Goal: Task Accomplishment & Management: Use online tool/utility

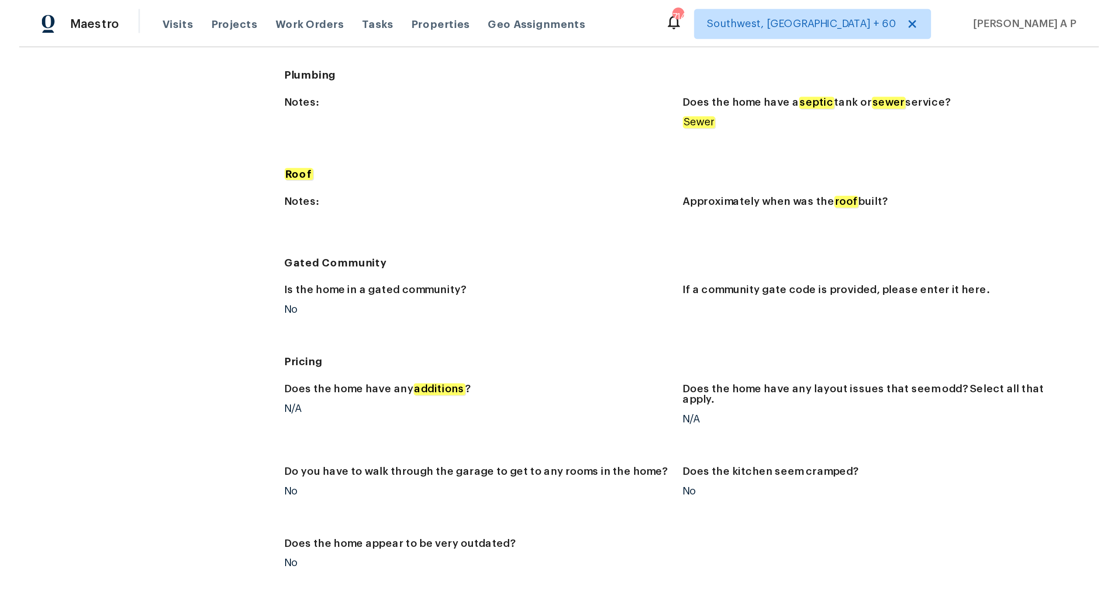
scroll to position [774, 0]
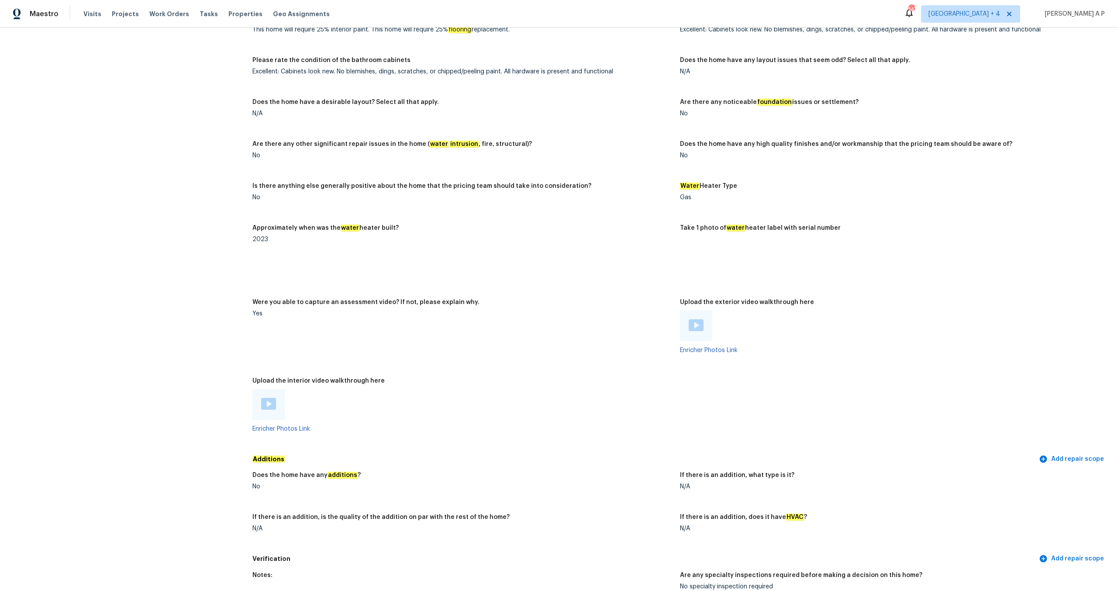
scroll to position [1637, 0]
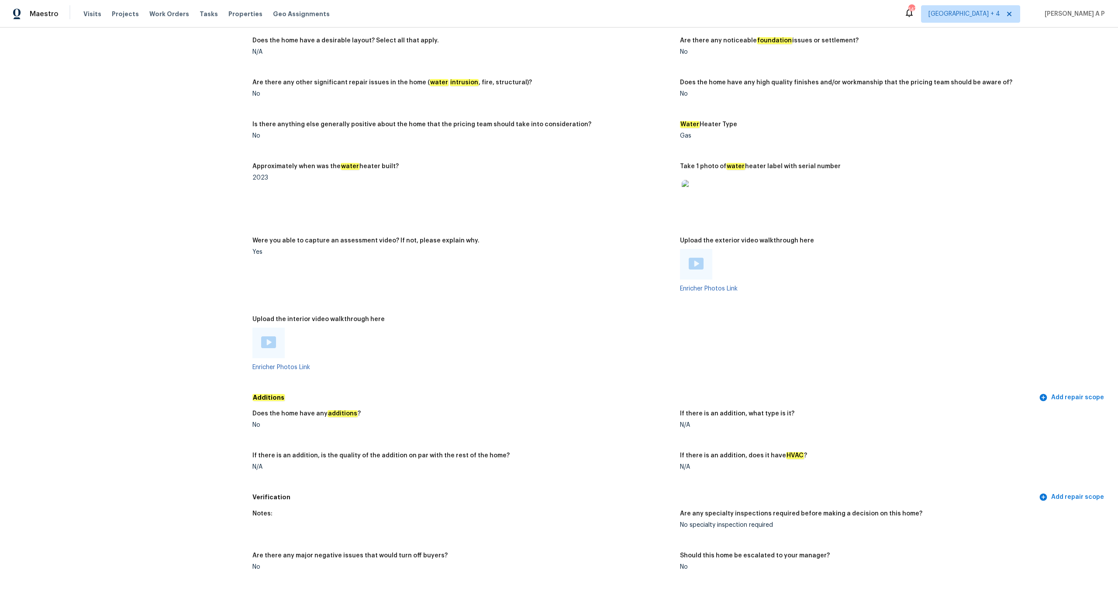
click at [269, 338] on img at bounding box center [268, 342] width 15 height 12
click at [697, 259] on img at bounding box center [696, 264] width 15 height 12
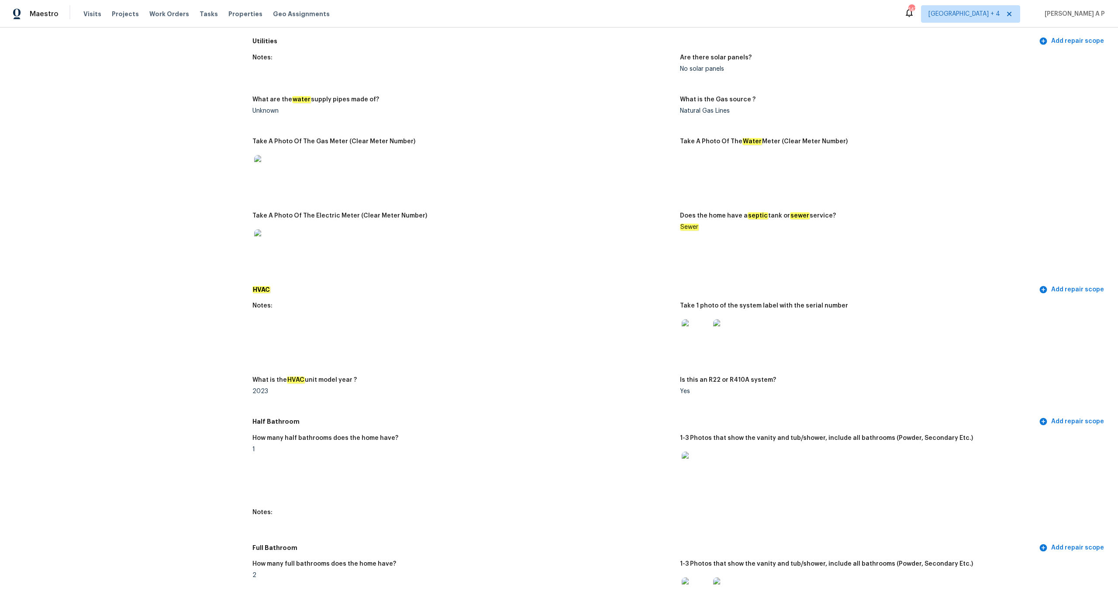
scroll to position [0, 0]
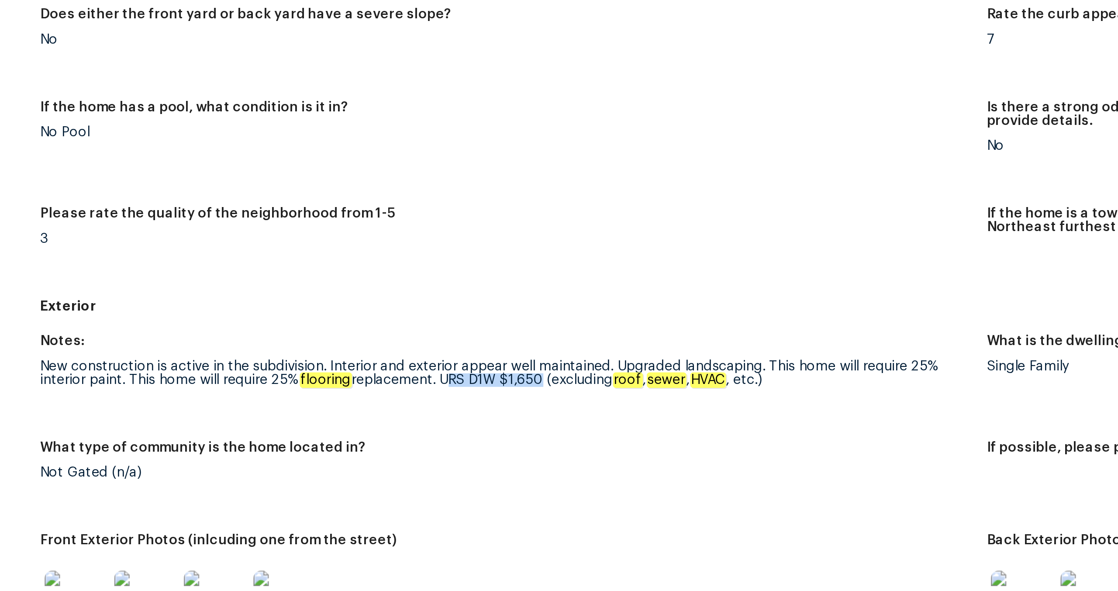
drag, startPoint x: 434, startPoint y: 370, endPoint x: 478, endPoint y: 370, distance: 43.7
click at [478, 370] on div "New construction is active in the subdivision. Interior and exterior appear wel…" at bounding box center [462, 373] width 420 height 12
click at [485, 371] on div "New construction is active in the subdivision. Interior and exterior appear wel…" at bounding box center [462, 373] width 420 height 12
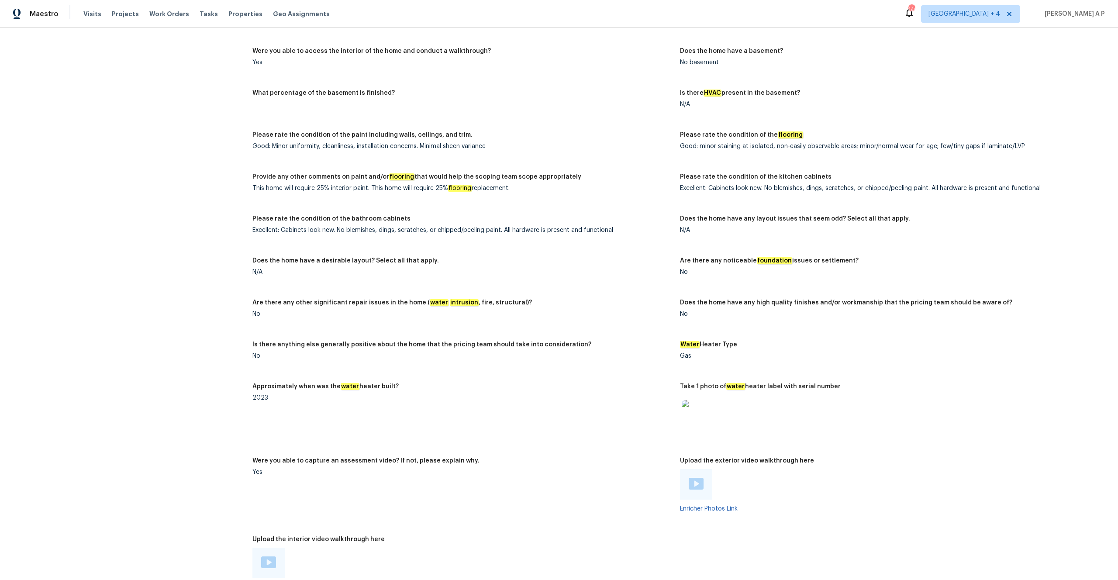
scroll to position [1417, 0]
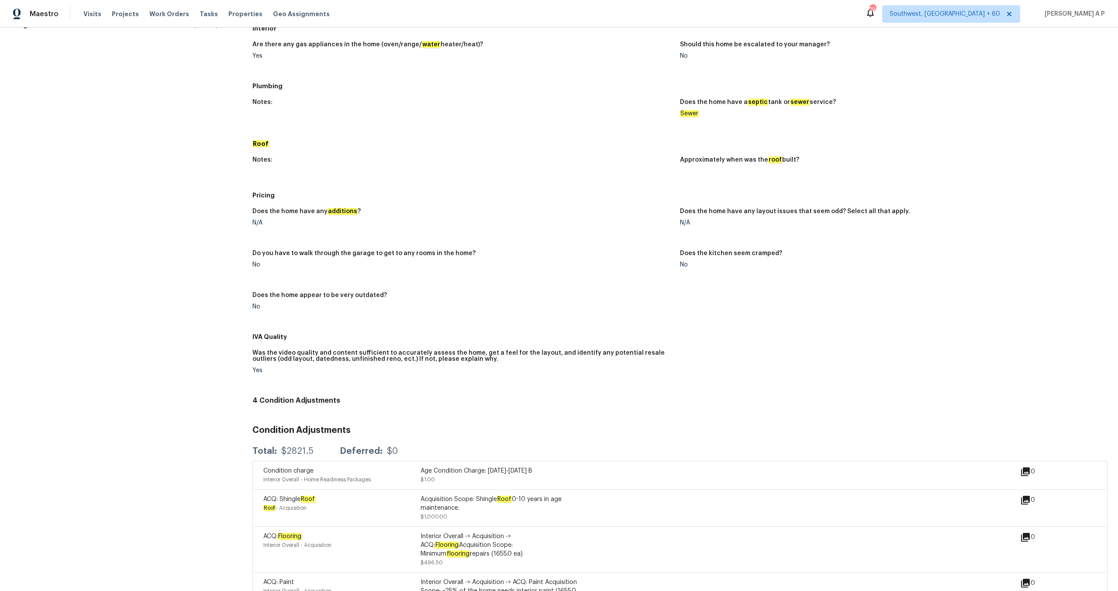
scroll to position [150, 0]
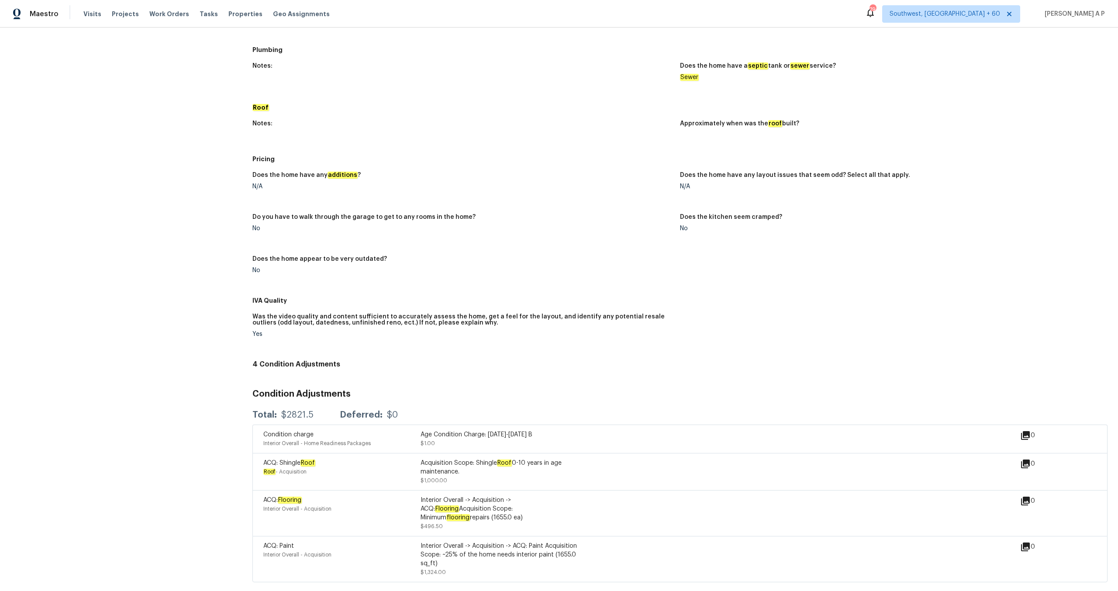
click at [548, 441] on div "Age Condition Charge: 2009-2023 B $1.00" at bounding box center [498, 438] width 157 height 17
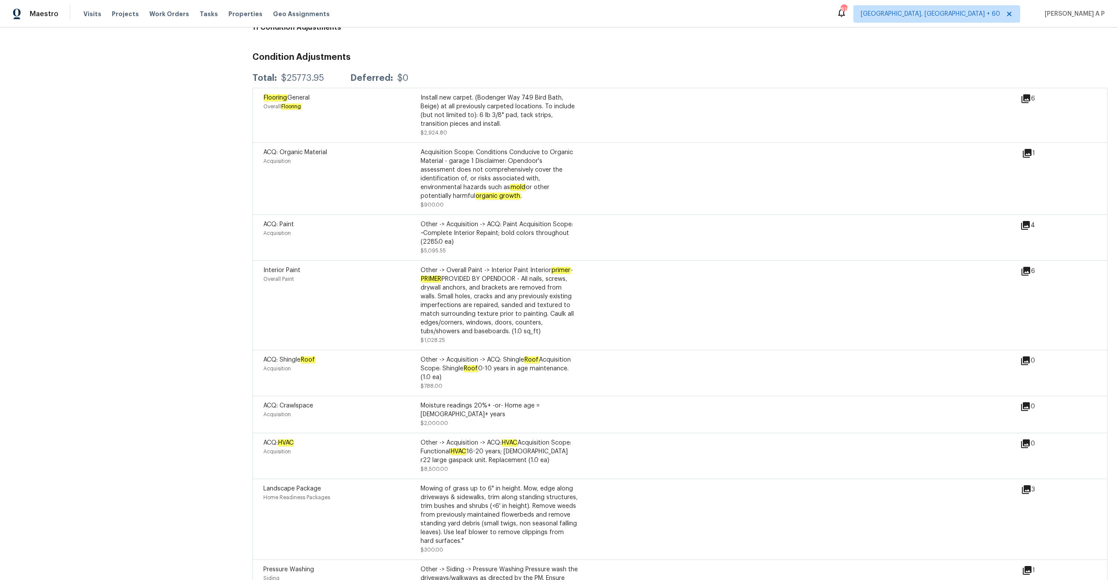
scroll to position [1064, 0]
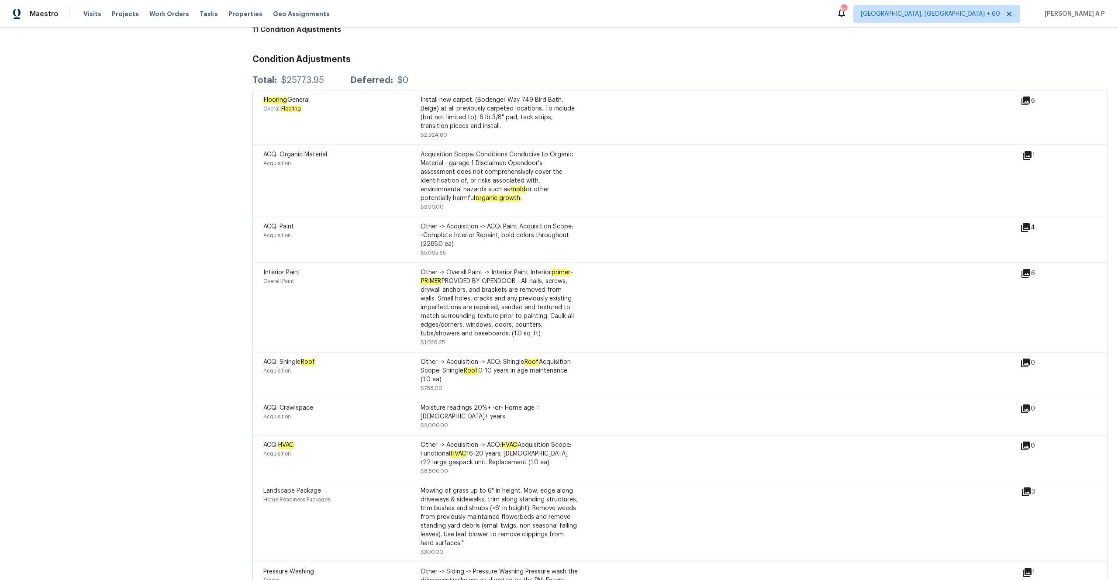
click at [1027, 441] on icon at bounding box center [1025, 445] width 9 height 9
click at [886, 441] on div "ACQ: HVAC Acquisition Other -> Acquisition -> ACQ: HVAC Acquisition Scope: Func…" at bounding box center [641, 458] width 757 height 35
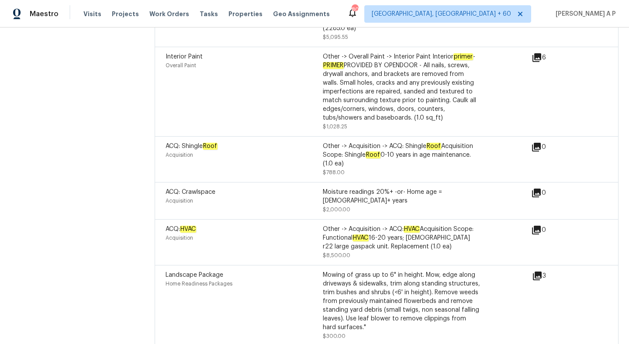
scroll to position [1310, 0]
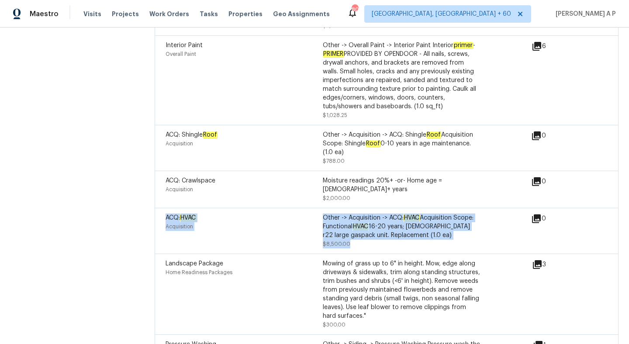
drag, startPoint x: 165, startPoint y: 194, endPoint x: 385, endPoint y: 226, distance: 221.4
click at [385, 226] on div "ACQ: HVAC Acquisition Other -> Acquisition -> ACQ: HVAC Acquisition Scope: Func…" at bounding box center [322, 231] width 314 height 35
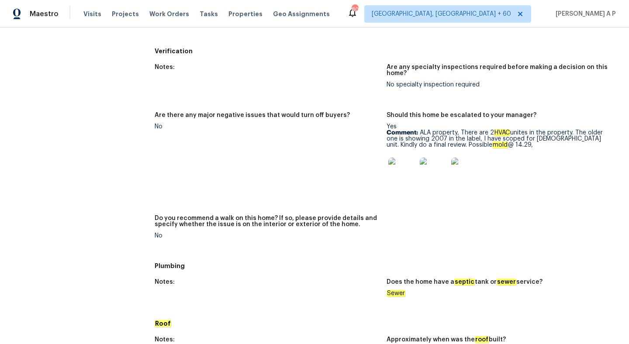
scroll to position [534, 0]
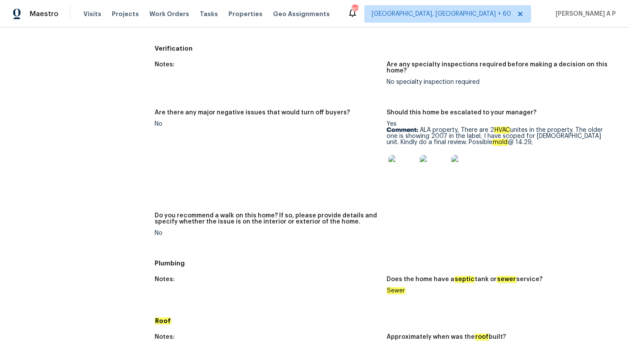
click at [438, 171] on img at bounding box center [434, 169] width 28 height 28
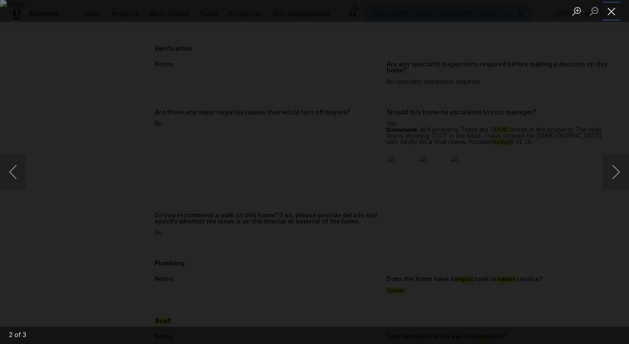
click at [608, 15] on button "Close lightbox" at bounding box center [611, 10] width 17 height 15
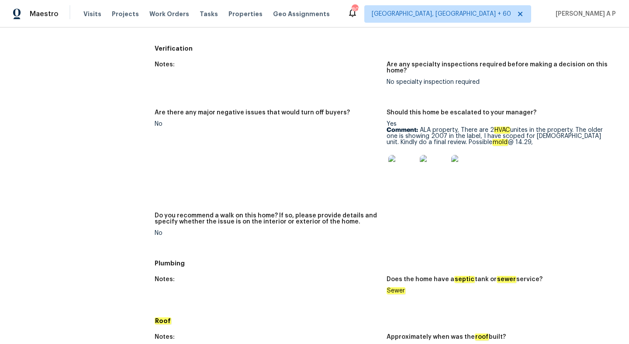
click at [431, 168] on img at bounding box center [434, 169] width 28 height 28
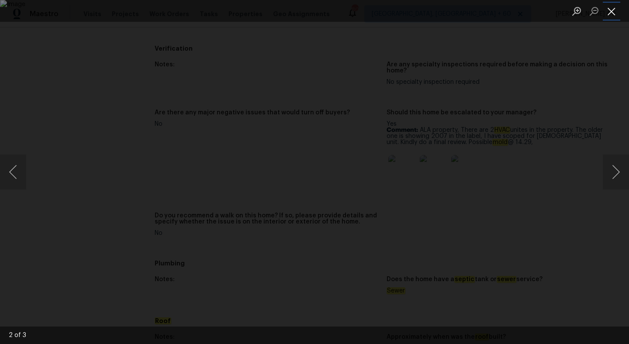
click at [616, 8] on button "Close lightbox" at bounding box center [611, 10] width 17 height 15
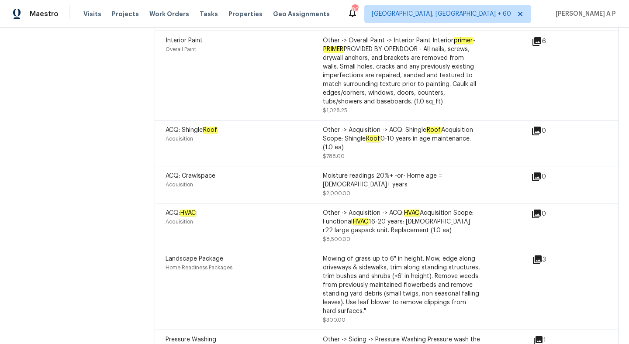
scroll to position [1319, 0]
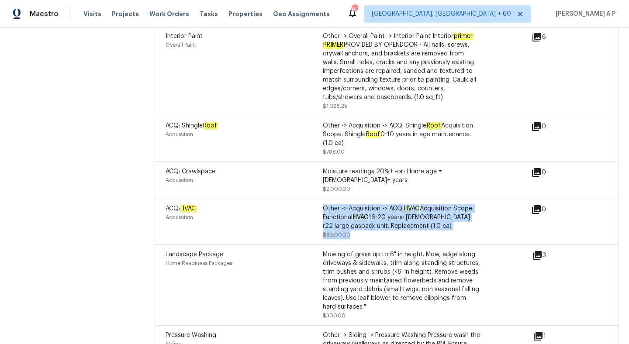
drag, startPoint x: 321, startPoint y: 211, endPoint x: 356, endPoint y: 211, distance: 34.9
click at [356, 211] on div "ACQ: HVAC Acquisition Other -> Acquisition -> ACQ: HVAC Acquisition Scope: Func…" at bounding box center [322, 221] width 314 height 35
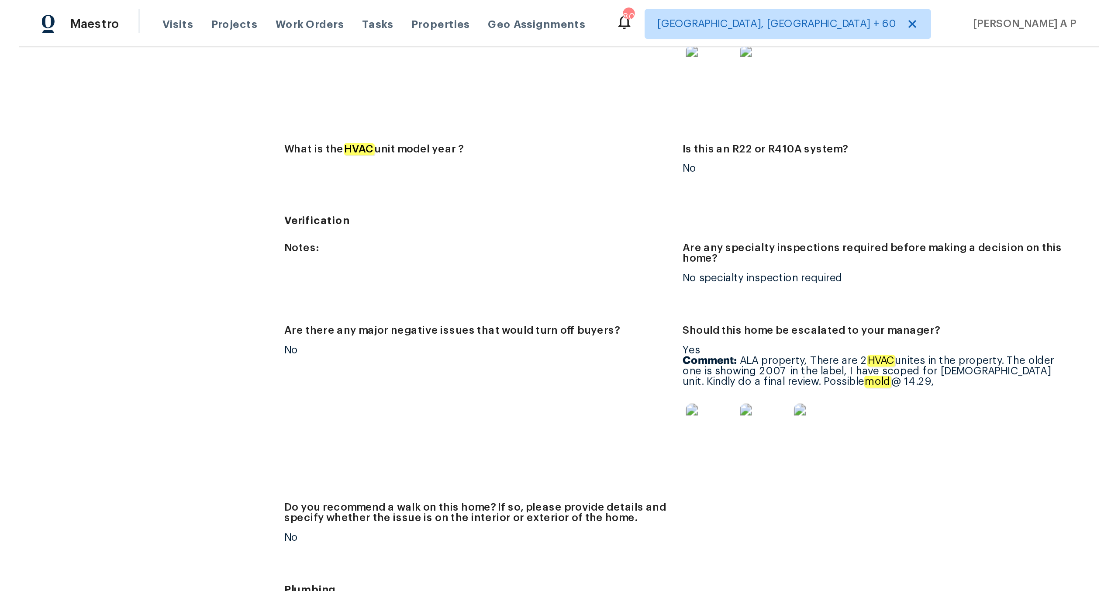
scroll to position [512, 0]
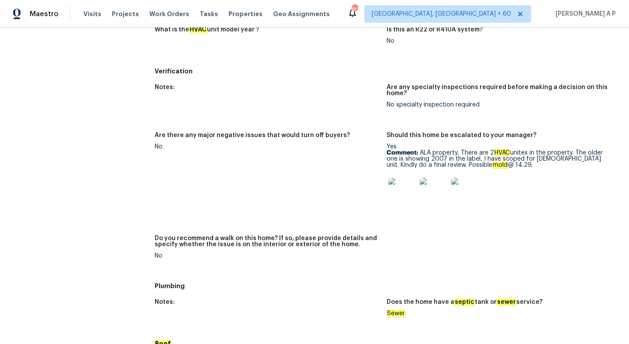
click at [402, 195] on img at bounding box center [402, 192] width 28 height 28
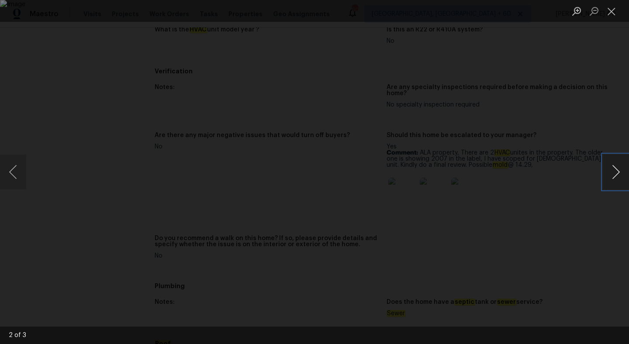
click at [614, 167] on button "Next image" at bounding box center [616, 172] width 26 height 35
click at [617, 134] on div "Lightbox" at bounding box center [314, 172] width 629 height 344
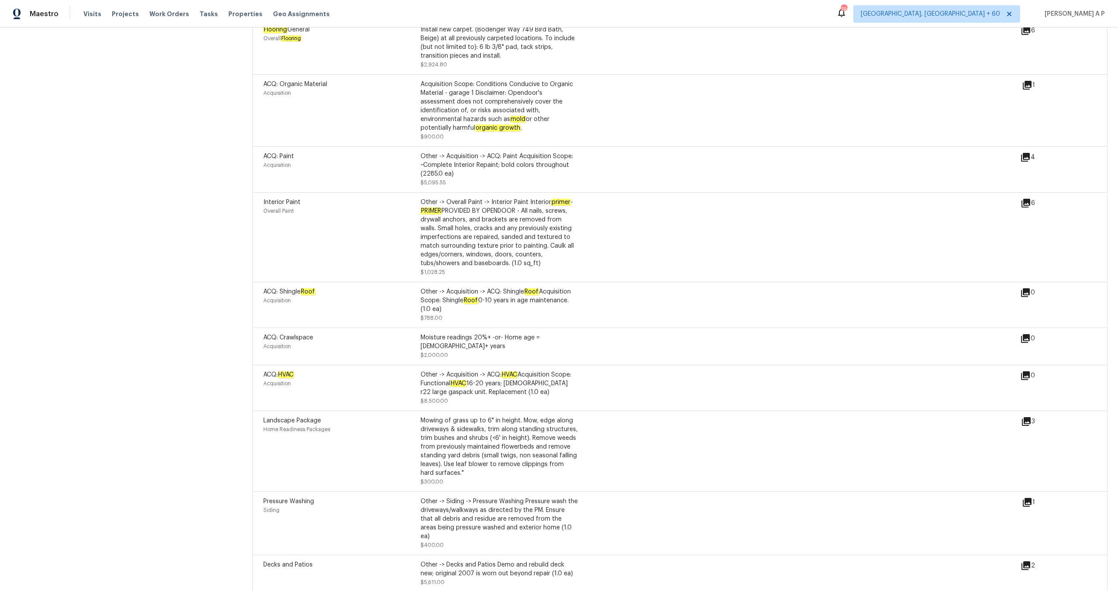
scroll to position [1133, 0]
drag, startPoint x: 452, startPoint y: 381, endPoint x: 407, endPoint y: 359, distance: 50.4
click at [407, 372] on div "ACQ: HVAC Acquisition Other -> Acquisition -> ACQ: HVAC Acquisition Scope: Func…" at bounding box center [420, 389] width 314 height 35
click at [617, 295] on div "ACQ: Shingle Roof Acquisition Other -> Acquisition -> ACQ: Shingle Roof Acquisi…" at bounding box center [641, 306] width 757 height 35
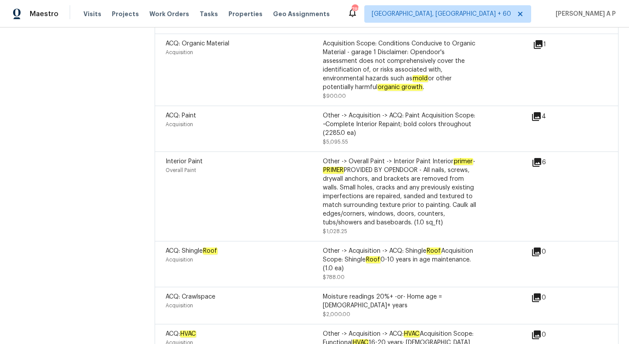
scroll to position [1189, 0]
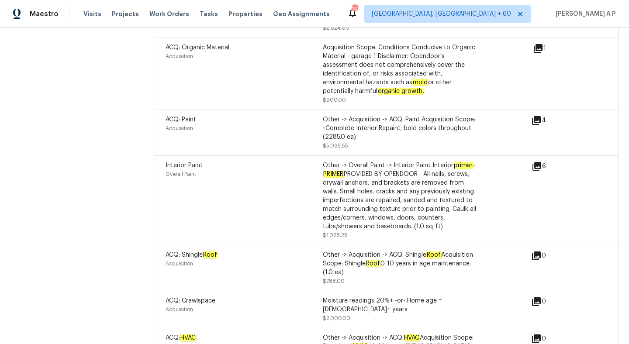
drag, startPoint x: 322, startPoint y: 161, endPoint x: 377, endPoint y: 157, distance: 55.2
click at [377, 161] on div "Other -> Overall Paint -> Interior Paint Interior primer - PRIMER PROVIDED BY O…" at bounding box center [401, 196] width 157 height 70
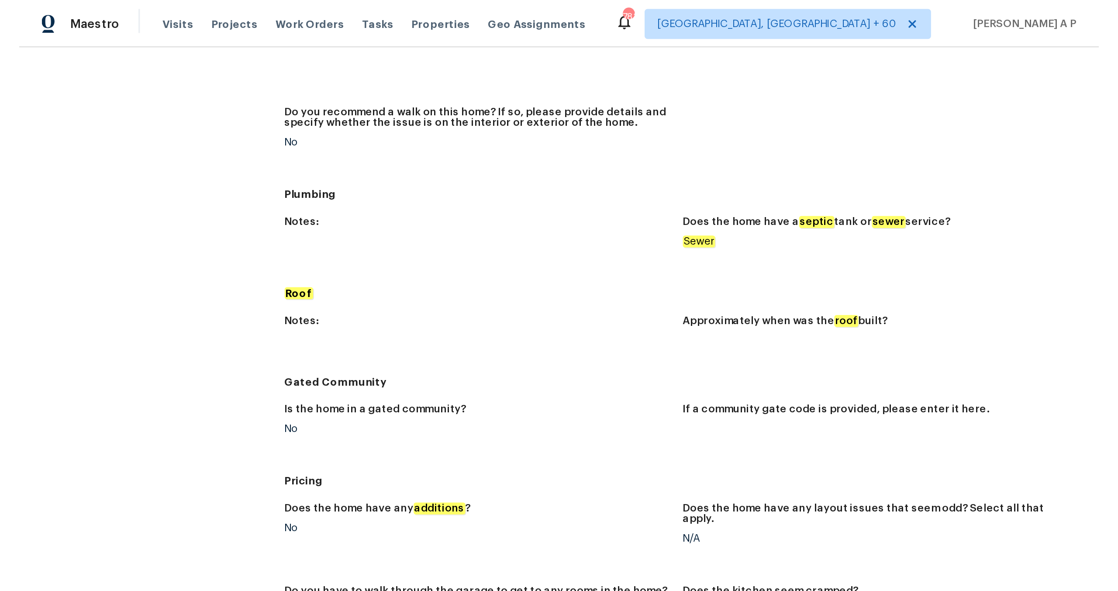
scroll to position [685, 0]
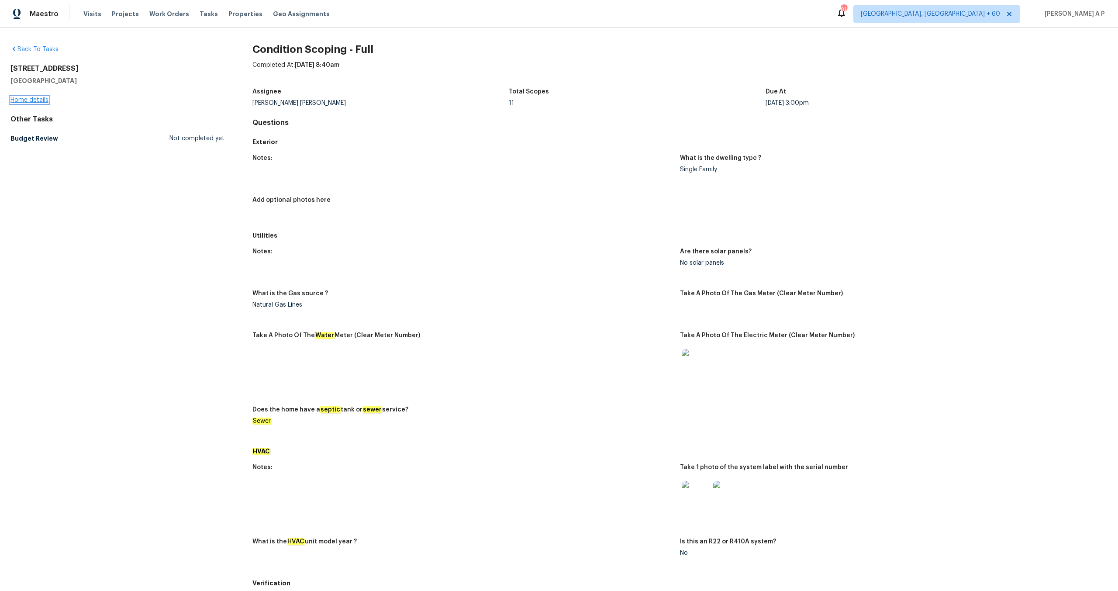
click at [28, 100] on link "Home details" at bounding box center [29, 100] width 38 height 6
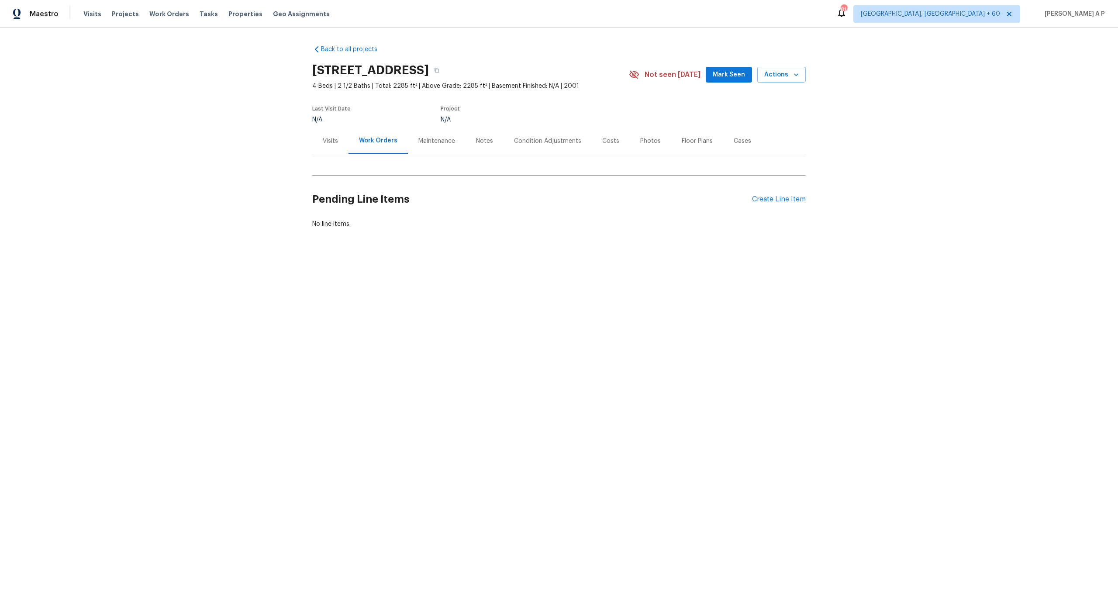
click at [529, 130] on div "Condition Adjustments" at bounding box center [547, 141] width 88 height 26
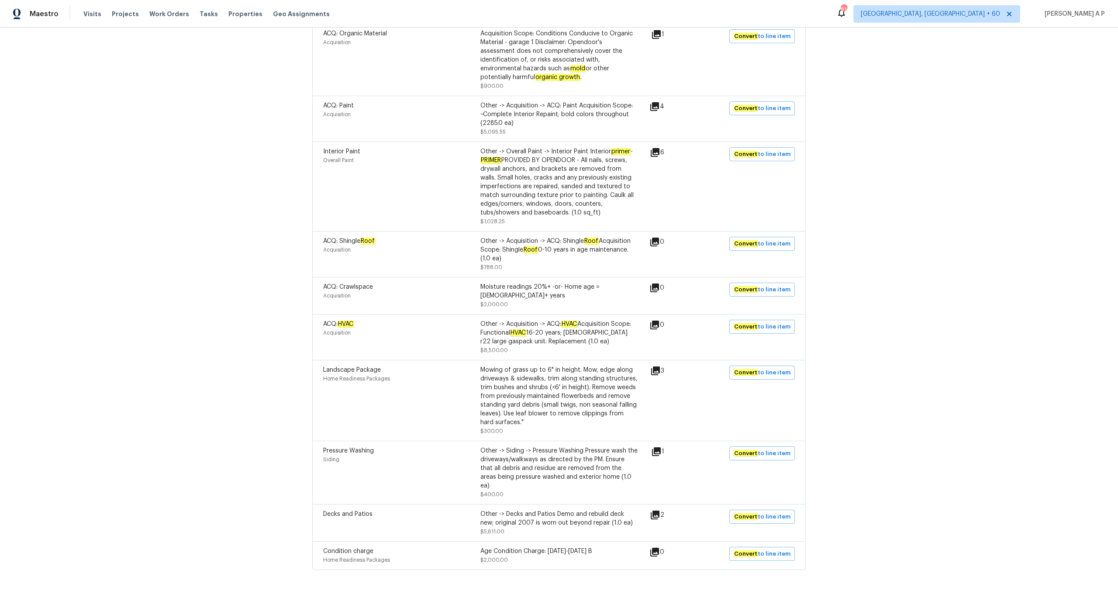
scroll to position [253, 0]
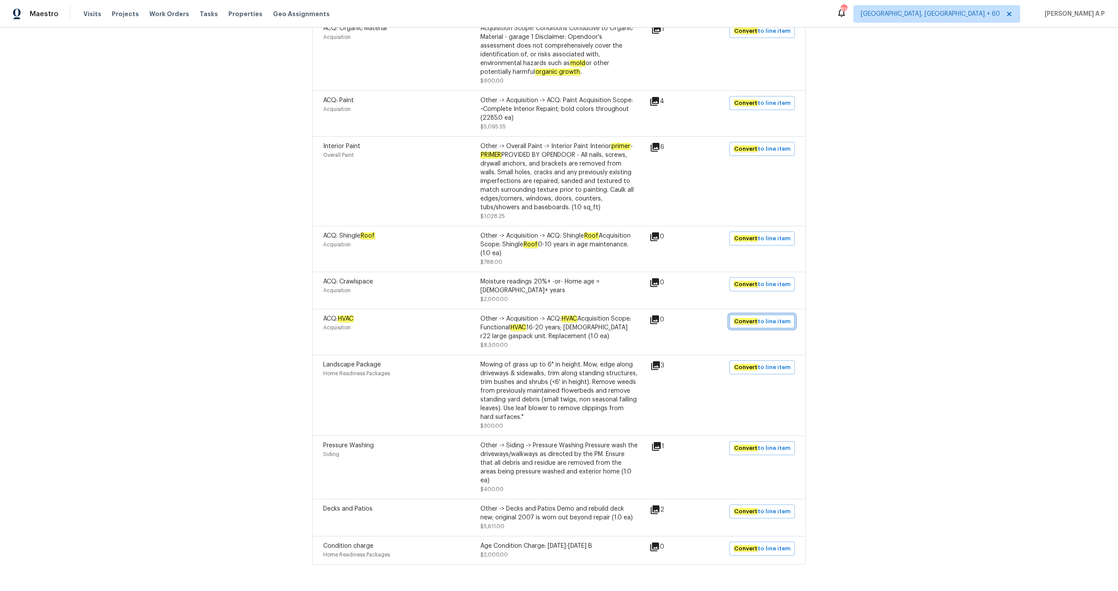
click at [758, 318] on em "Convert" at bounding box center [746, 321] width 24 height 7
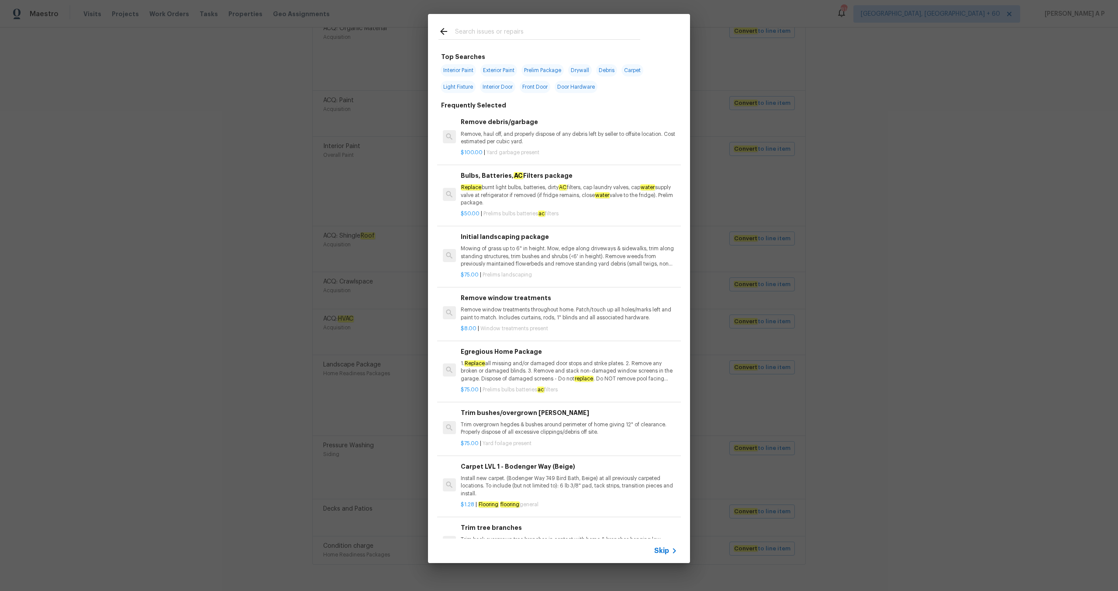
click at [655, 550] on span "Skip" at bounding box center [661, 550] width 15 height 9
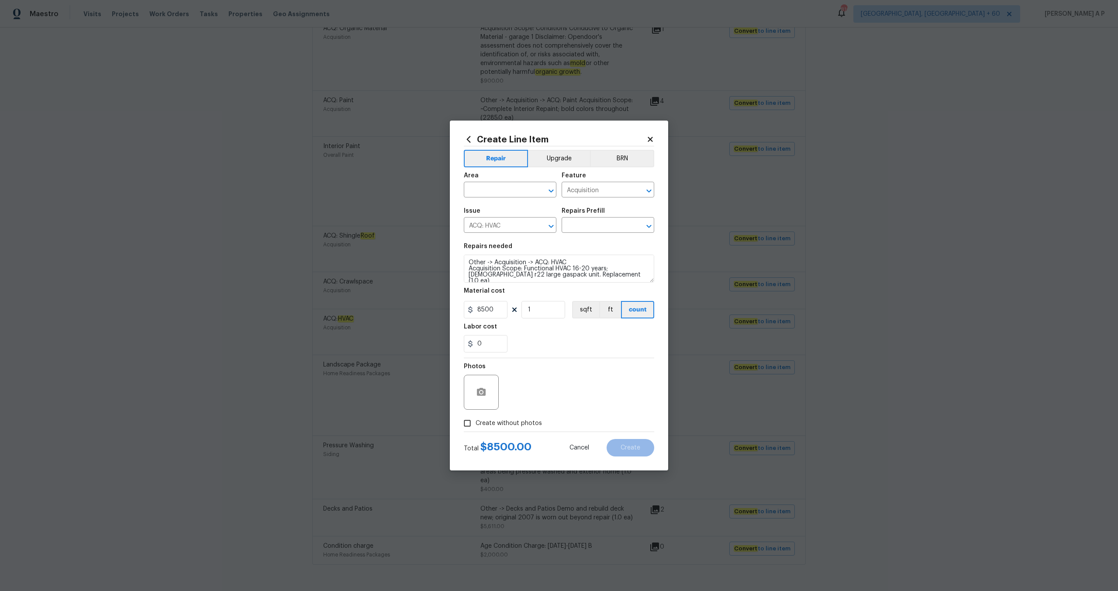
click at [648, 140] on icon at bounding box center [650, 139] width 5 height 5
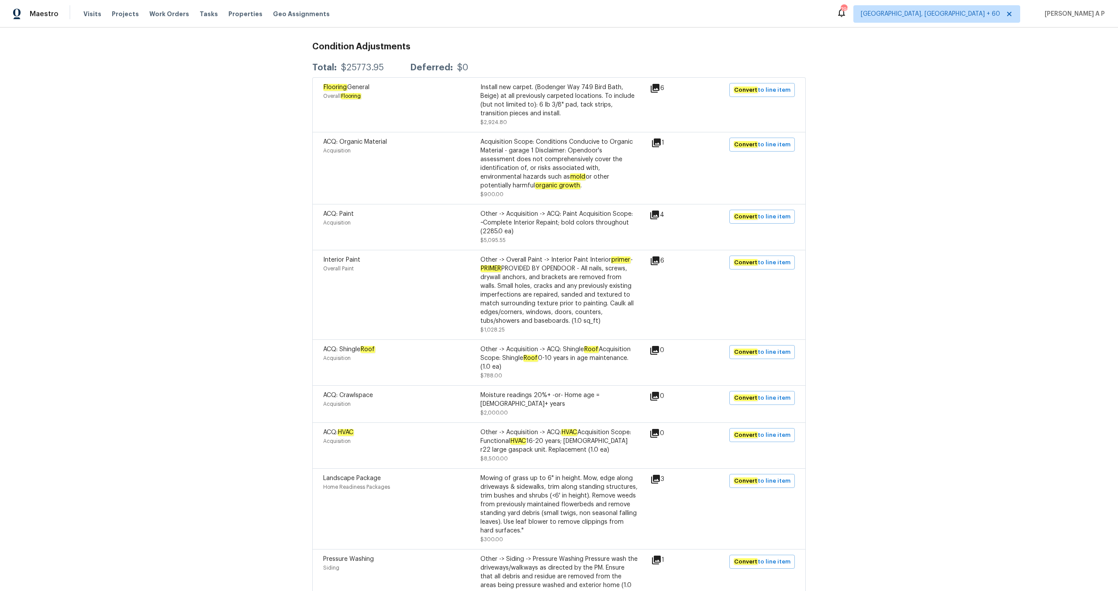
scroll to position [131, 0]
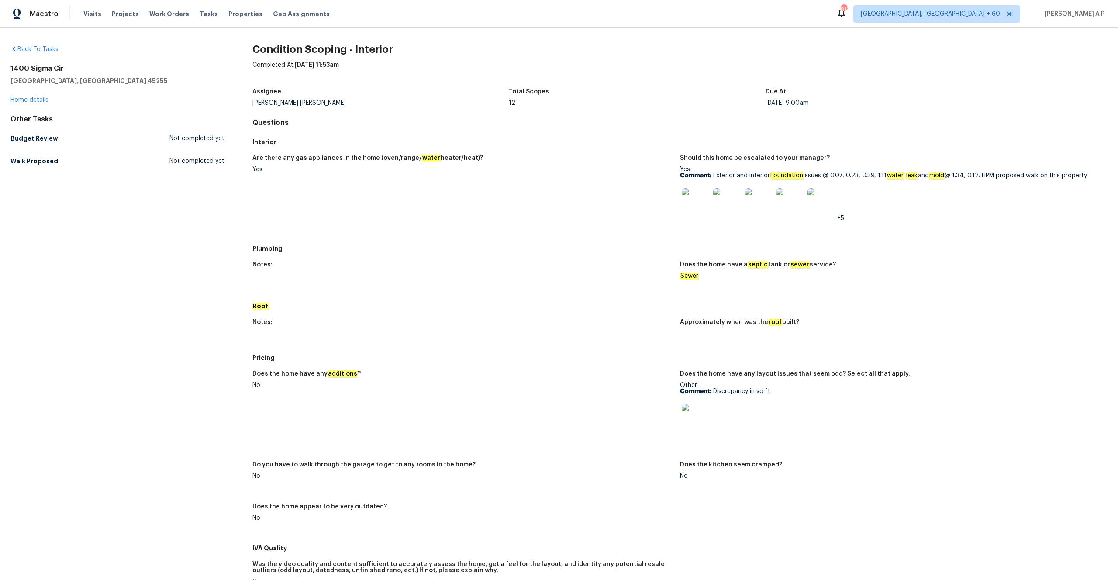
click at [702, 420] on img at bounding box center [696, 418] width 28 height 28
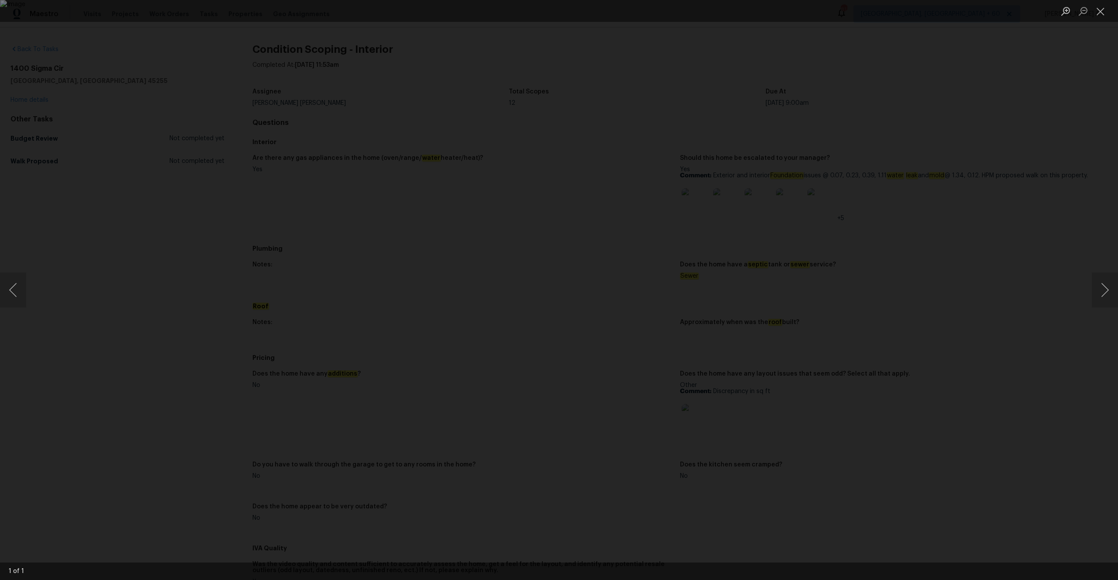
click at [642, 486] on div "Lightbox" at bounding box center [559, 290] width 1118 height 580
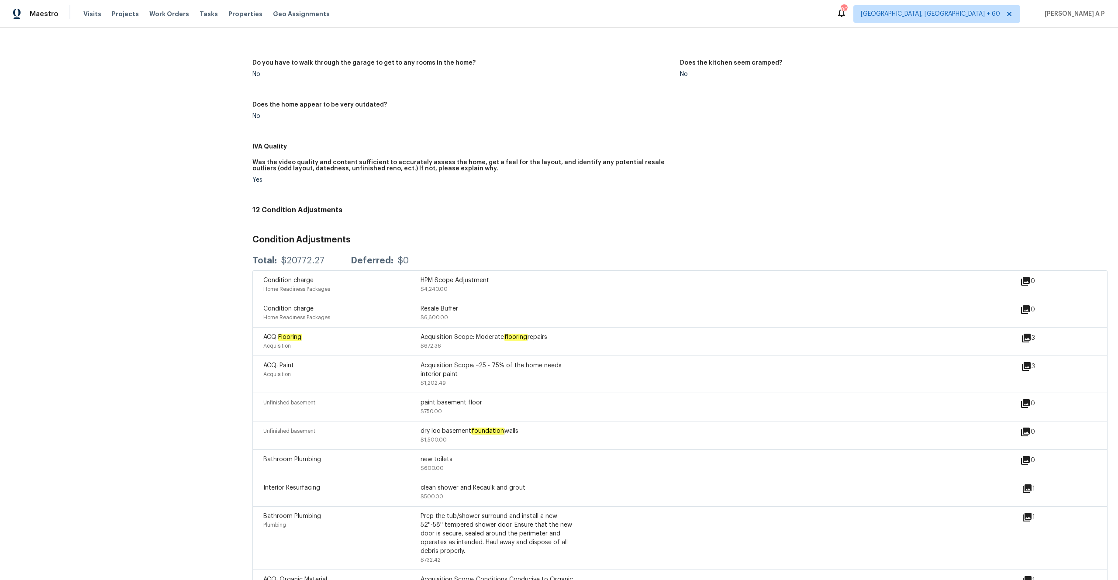
scroll to position [402, 0]
click at [454, 319] on div "Condition charge Home Readiness Packages Resale Buffer $6,600.00" at bounding box center [420, 312] width 314 height 17
click at [454, 319] on div "Resale Buffer $6,600.00" at bounding box center [498, 312] width 157 height 17
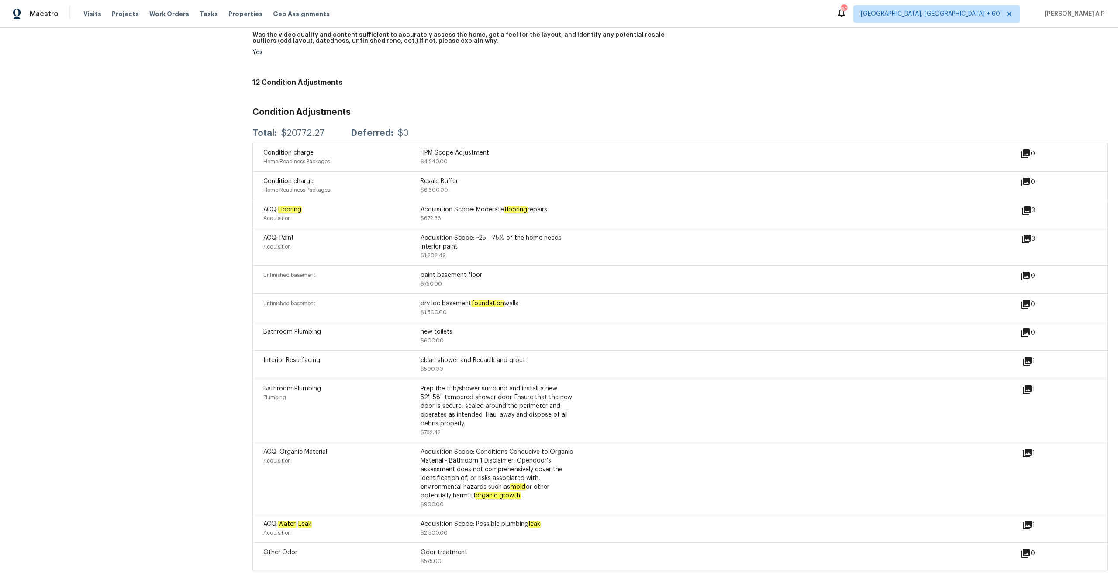
click at [385, 366] on div "Interior Resurfacing" at bounding box center [341, 364] width 157 height 17
drag, startPoint x: 445, startPoint y: 178, endPoint x: 523, endPoint y: 497, distance: 328.3
click at [523, 497] on div "Condition charge Home Readiness Packages HPM Scope Adjustment $4,240.00 0 Condi…" at bounding box center [679, 357] width 855 height 428
click at [523, 345] on div "Bathroom Plumbing new toilets $600.00 0" at bounding box center [679, 336] width 855 height 28
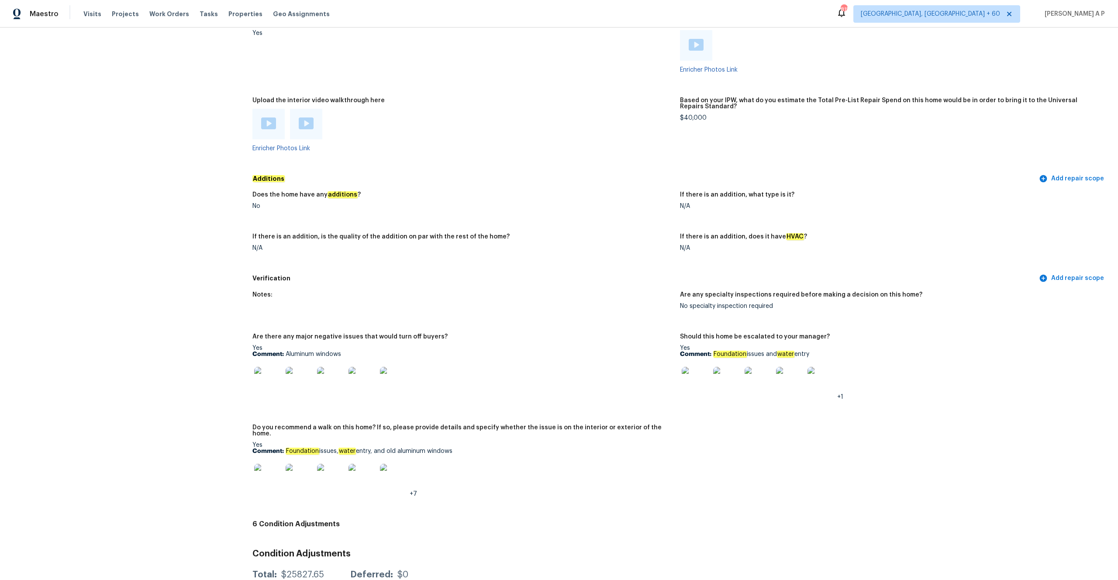
scroll to position [1719, 0]
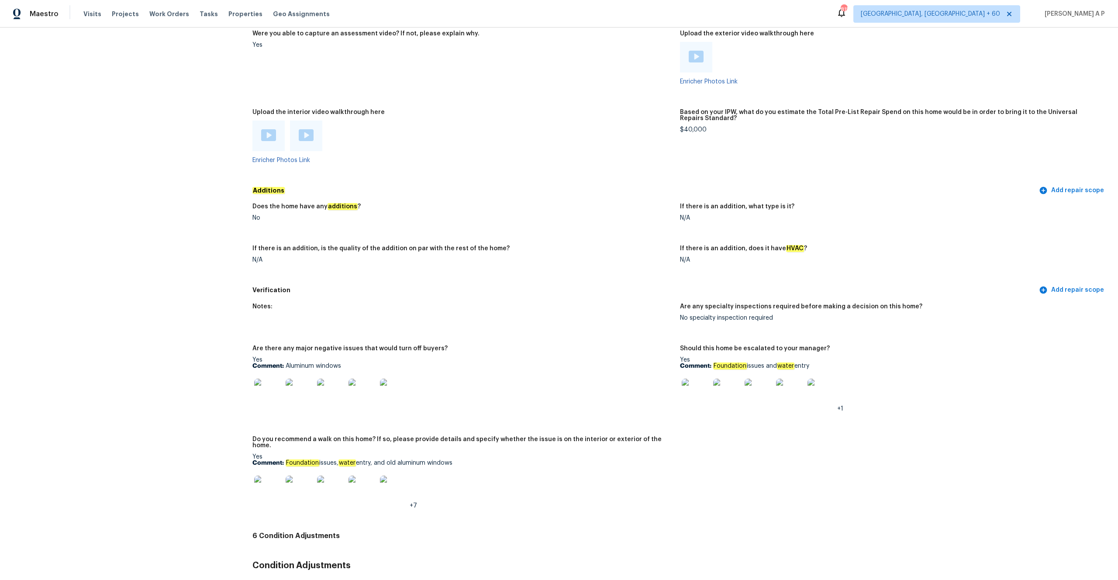
click at [272, 134] on img at bounding box center [268, 135] width 15 height 12
click at [308, 129] on img at bounding box center [306, 135] width 15 height 12
click at [695, 55] on img at bounding box center [696, 57] width 15 height 12
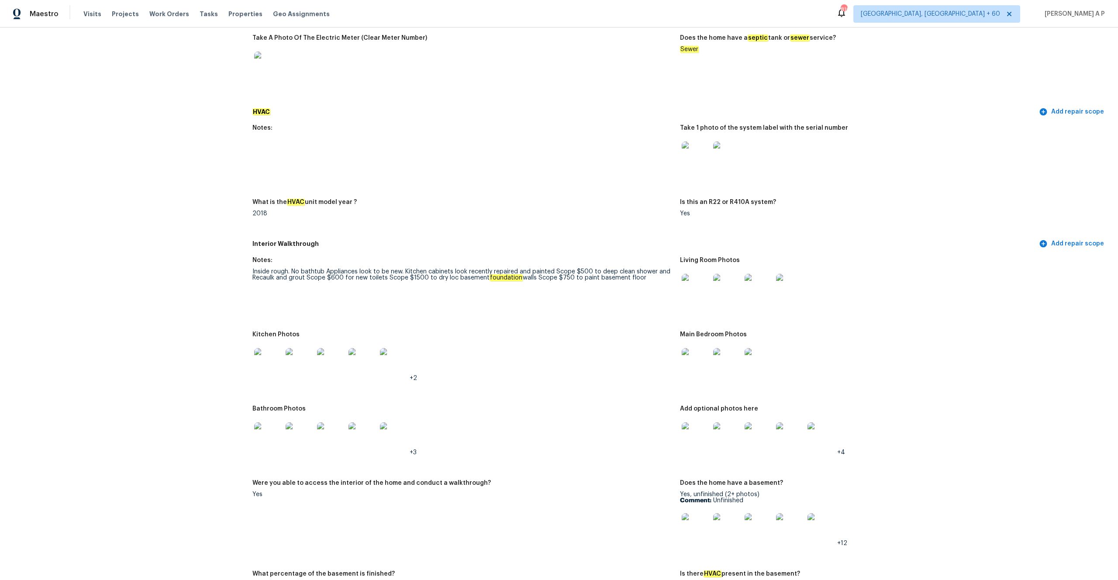
scroll to position [705, 0]
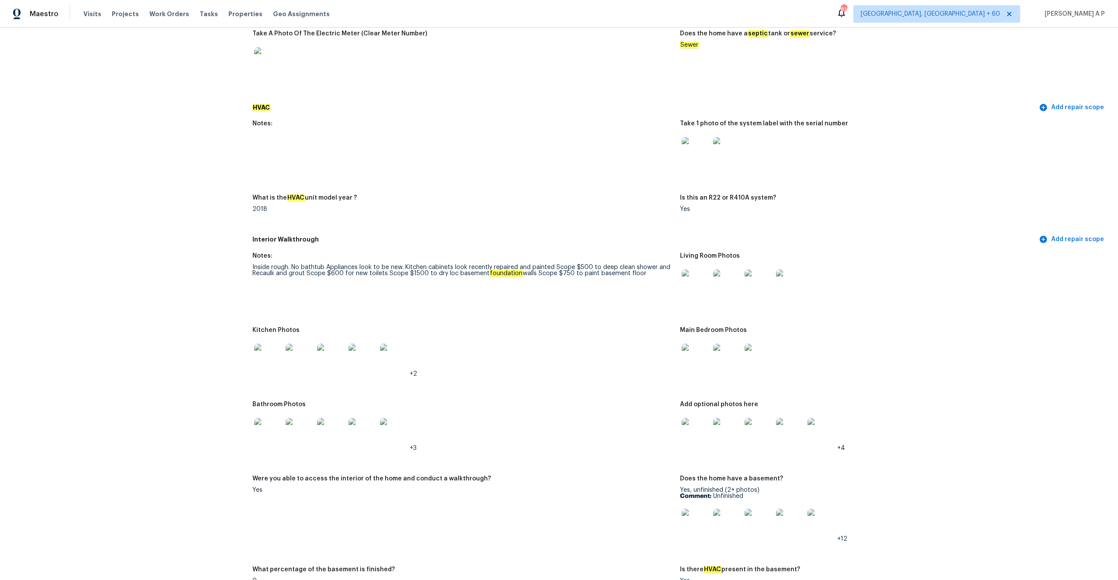
click at [582, 264] on div "Inside rough. No bathtub Appliances look to be new. Kitchen cabinets look recen…" at bounding box center [462, 270] width 420 height 12
copy div "500"
click at [421, 264] on div "Inside rough. No bathtub Appliances look to be new. Kitchen cabinets look recen…" at bounding box center [462, 270] width 420 height 12
drag, startPoint x: 404, startPoint y: 260, endPoint x: 452, endPoint y: 259, distance: 47.6
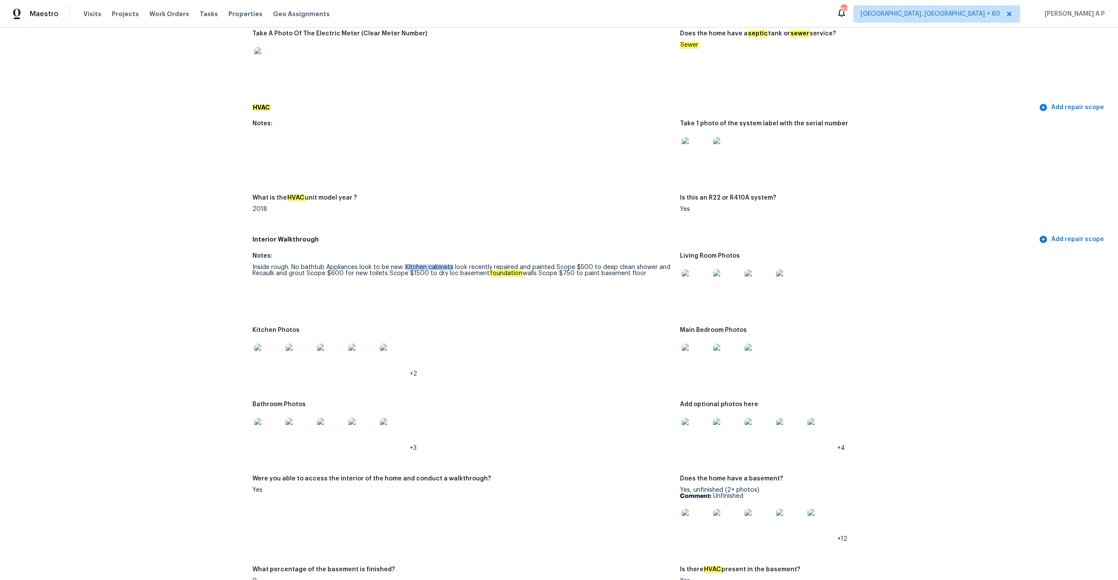
click at [452, 264] on div "Inside rough. No bathtub Appliances look to be new. Kitchen cabinets look recen…" at bounding box center [462, 270] width 420 height 12
copy div "Kitchen cabinets"
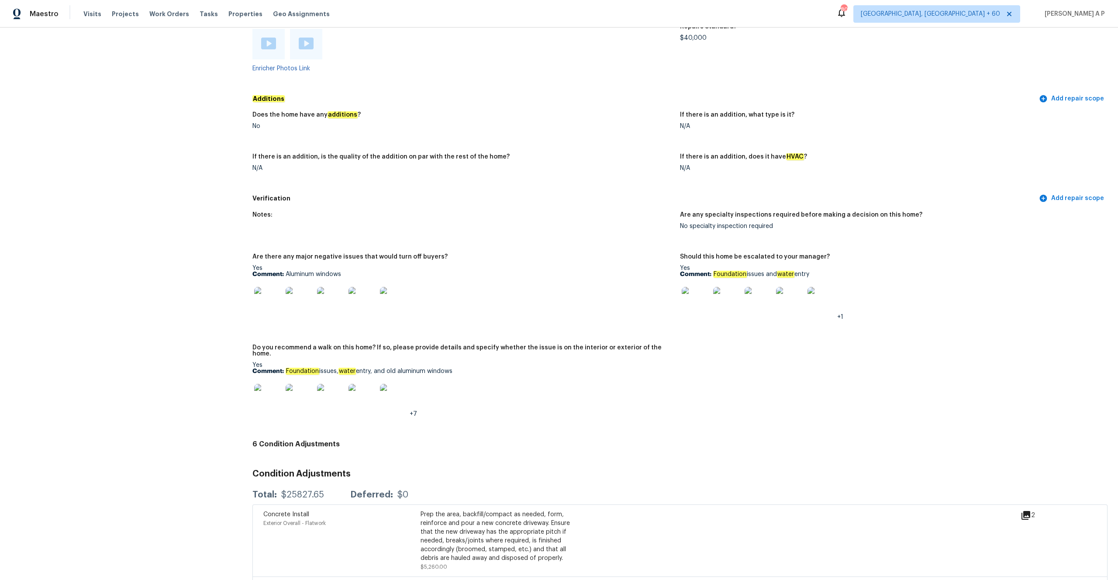
scroll to position [1815, 0]
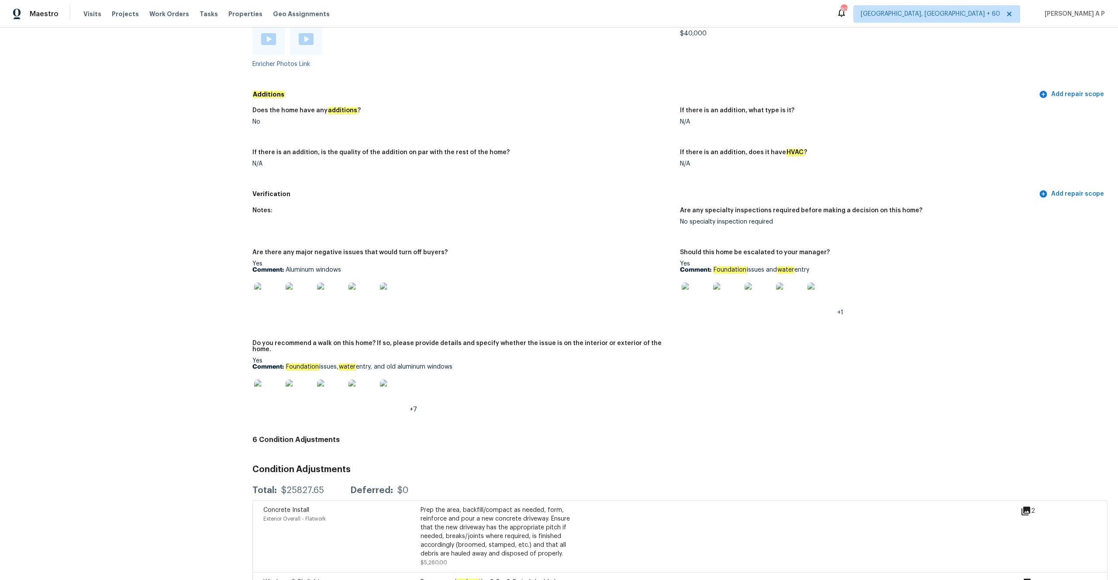
click at [273, 289] on img at bounding box center [268, 297] width 28 height 28
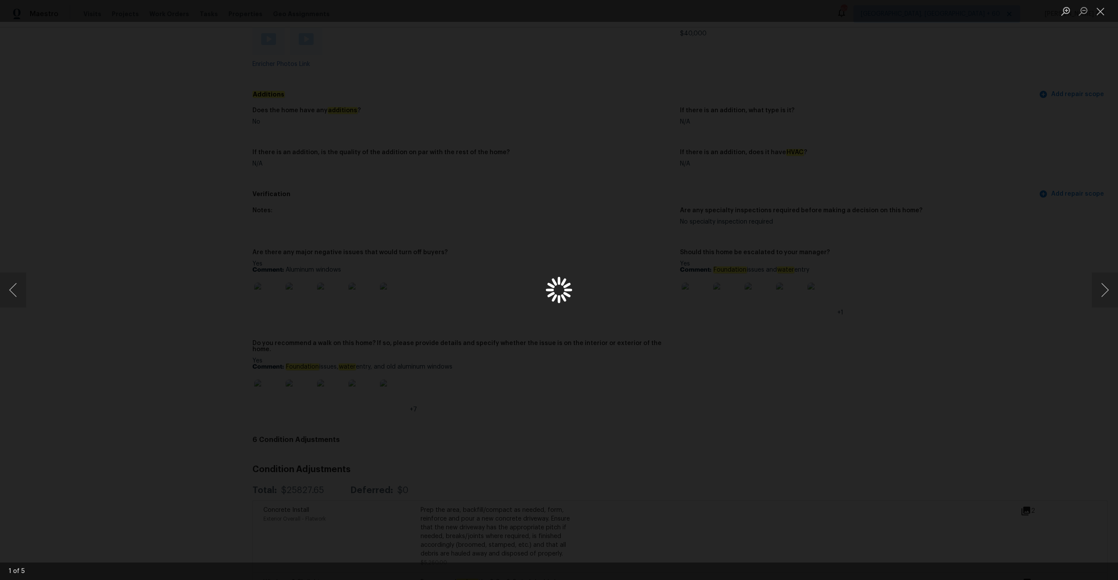
click at [273, 289] on div "Lightbox" at bounding box center [559, 290] width 1118 height 580
click at [1109, 287] on button "Next image" at bounding box center [1105, 289] width 26 height 35
click at [1001, 268] on div "Lightbox" at bounding box center [559, 290] width 1118 height 580
click at [993, 284] on div "Lightbox" at bounding box center [559, 290] width 1118 height 580
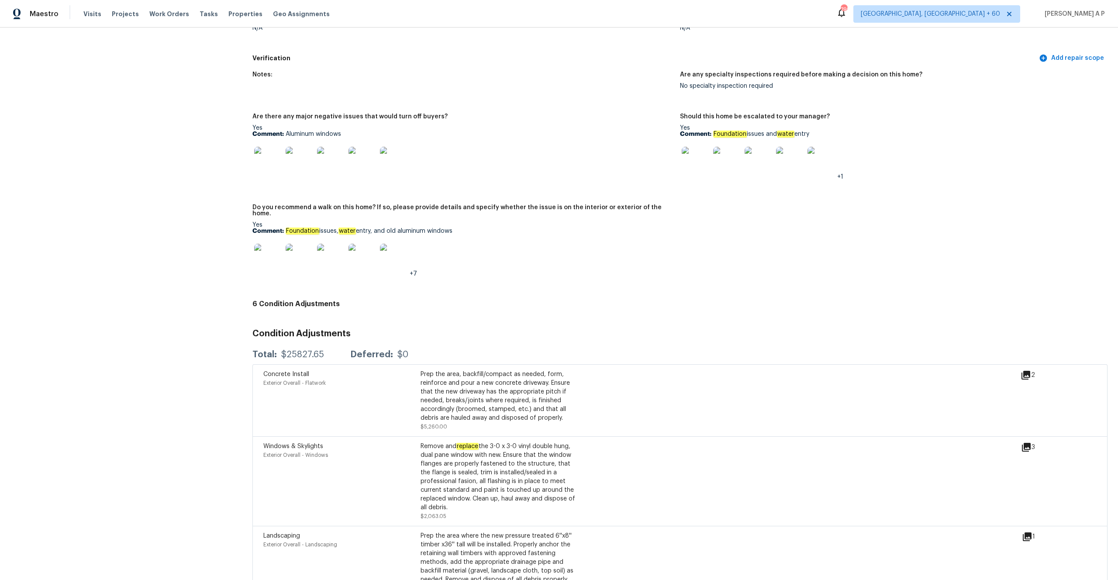
scroll to position [1950, 0]
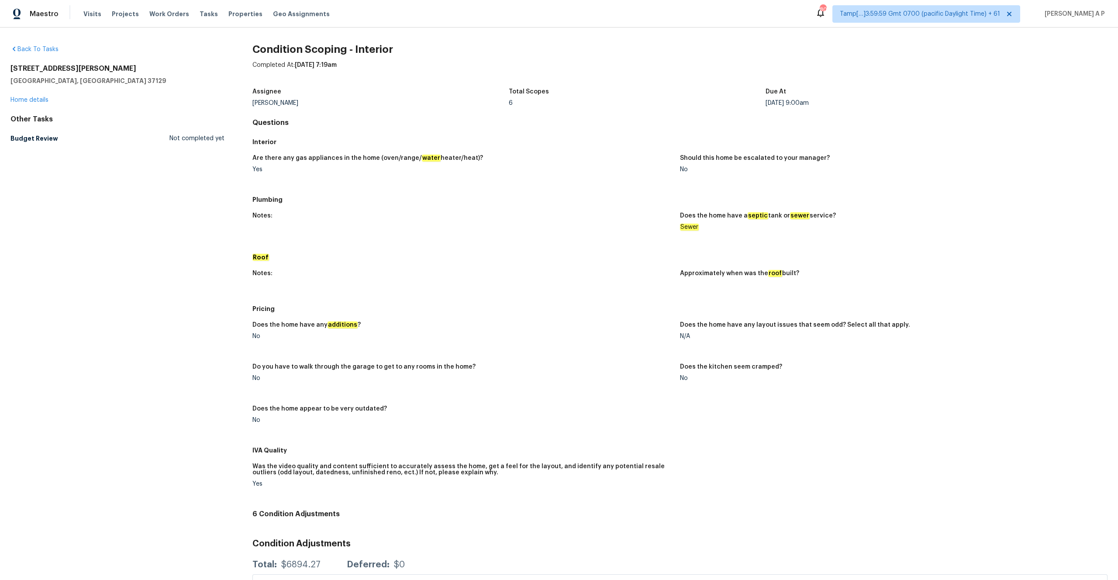
scroll to position [279, 0]
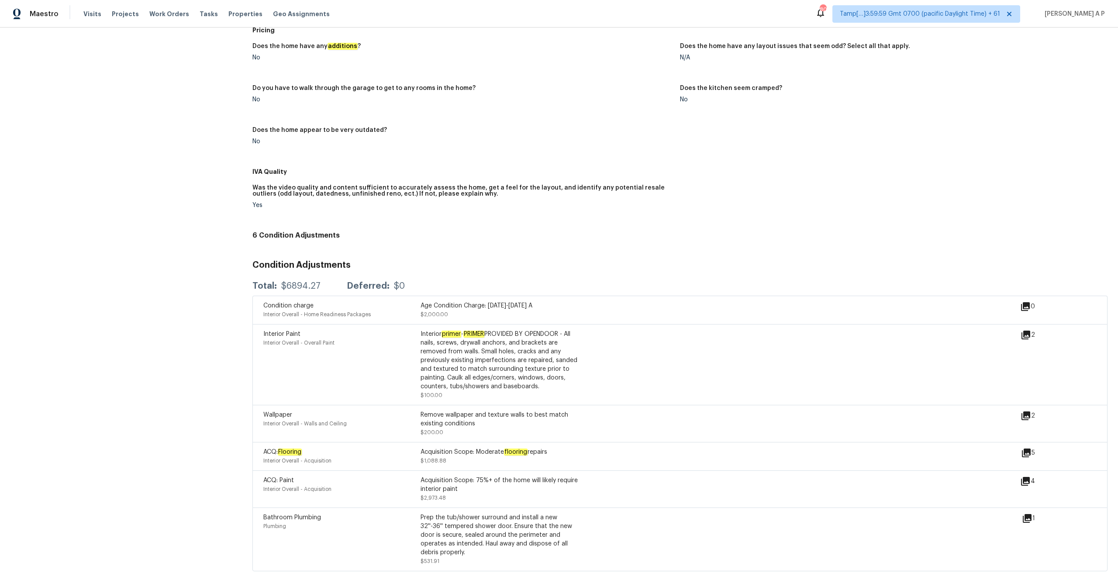
click at [474, 451] on div "Acquisition Scope: Moderate flooring repairs" at bounding box center [498, 452] width 157 height 9
click at [474, 519] on div "Prep the tub/shower surround and install a new 32''-36'' tempered shower door. …" at bounding box center [498, 535] width 157 height 44
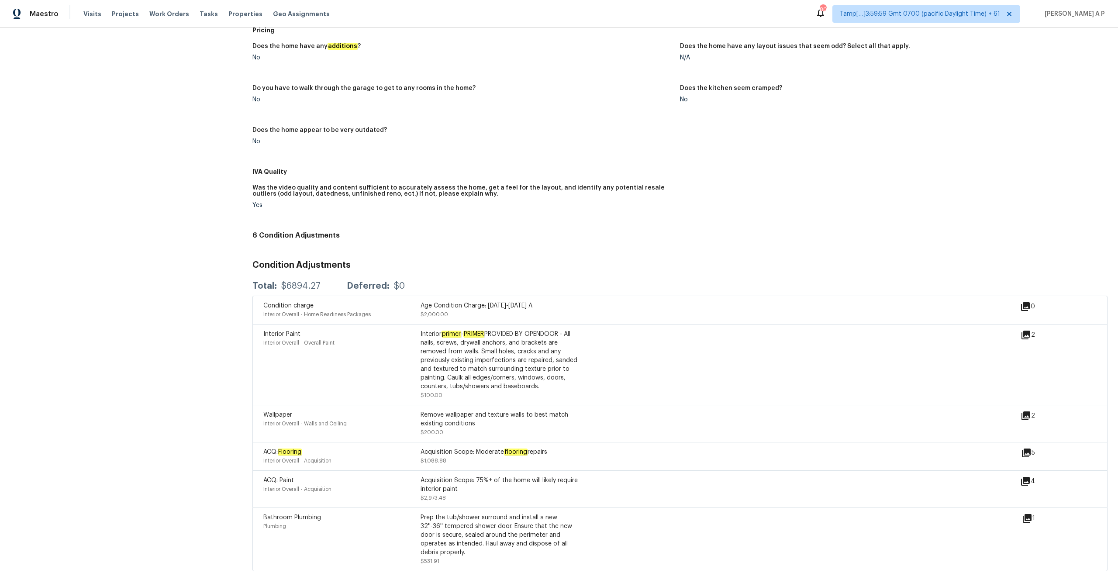
click at [444, 437] on div "Wallpaper Interior Overall - Walls and Ceiling Remove wallpaper and texture wal…" at bounding box center [679, 423] width 855 height 37
click at [448, 378] on div "Interior primer - PRIMER PROVIDED BY OPENDOOR - All nails, screws, drywall anch…" at bounding box center [498, 360] width 157 height 61
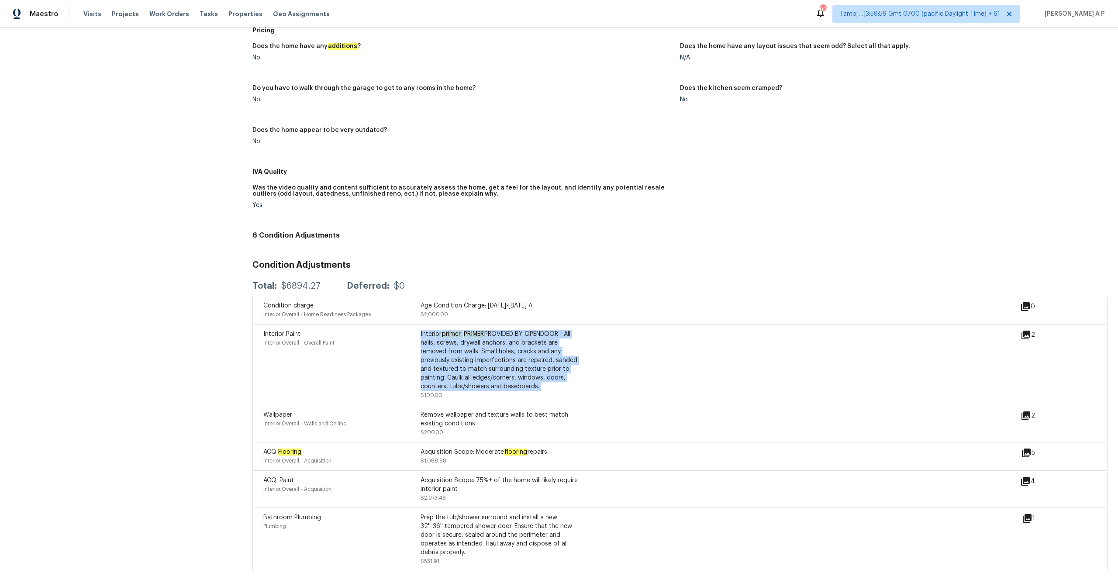
click at [448, 378] on div "Interior primer - PRIMER PROVIDED BY OPENDOOR - All nails, screws, drywall anch…" at bounding box center [498, 360] width 157 height 61
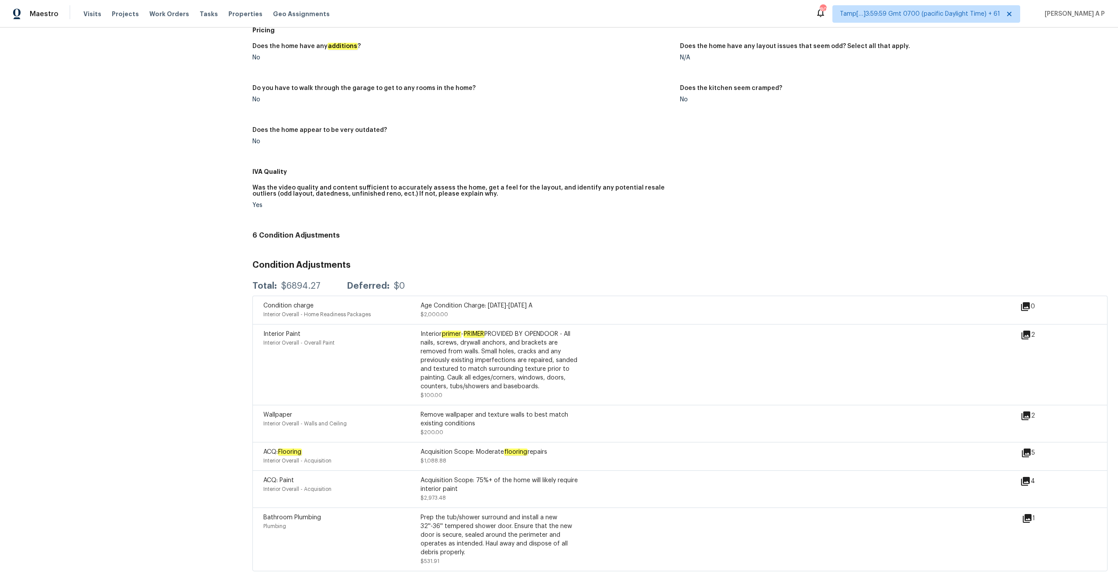
click at [479, 304] on div "Age Condition Charge: 2009-2023 A" at bounding box center [498, 305] width 157 height 9
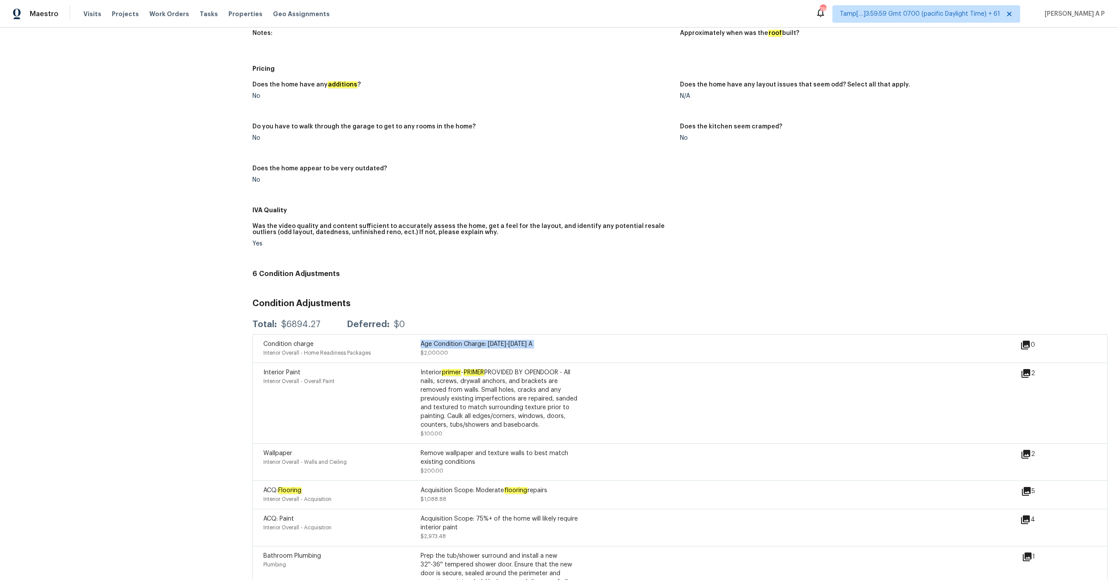
scroll to position [265, 0]
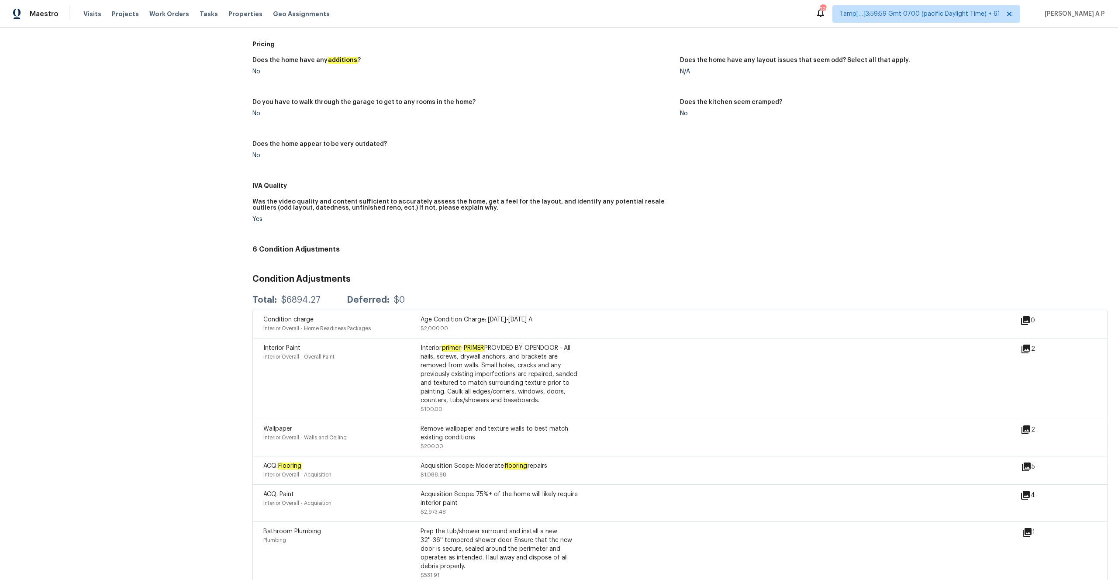
click at [422, 237] on div "Was the video quality and content sufficient to accurately assess the home, get…" at bounding box center [679, 217] width 855 height 48
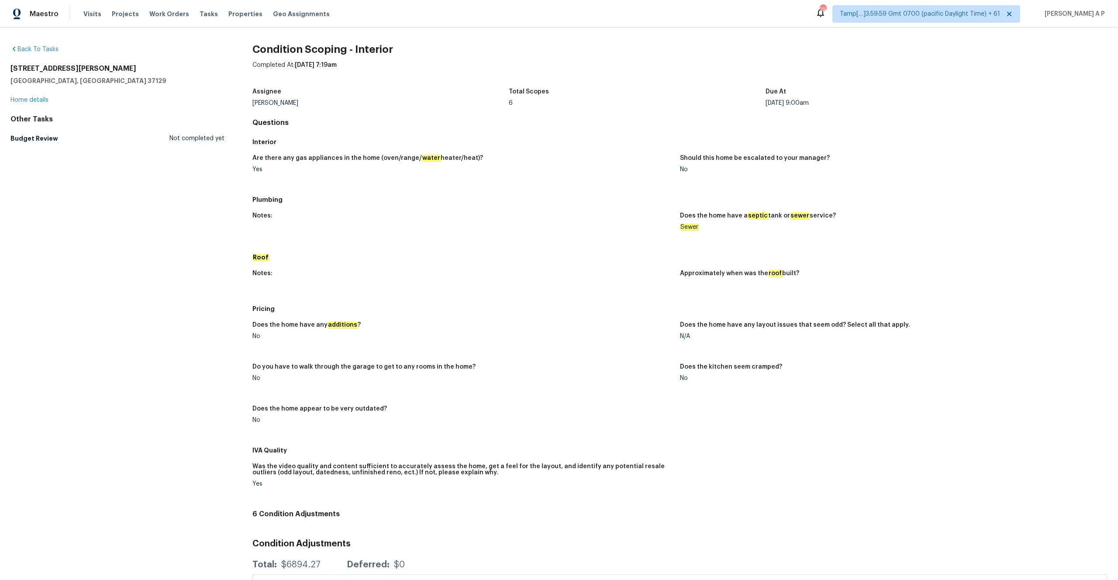
scroll to position [279, 0]
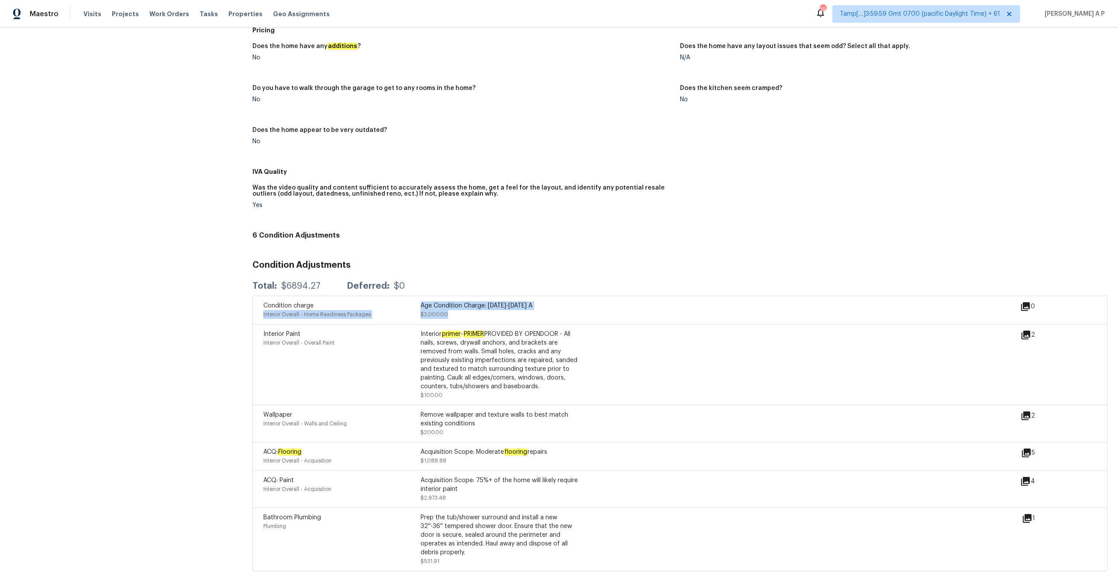
drag, startPoint x: 455, startPoint y: 317, endPoint x: 414, endPoint y: 305, distance: 42.8
click at [414, 305] on div "Condition charge Interior Overall - Home Readiness Packages Age Condition Charg…" at bounding box center [420, 309] width 314 height 17
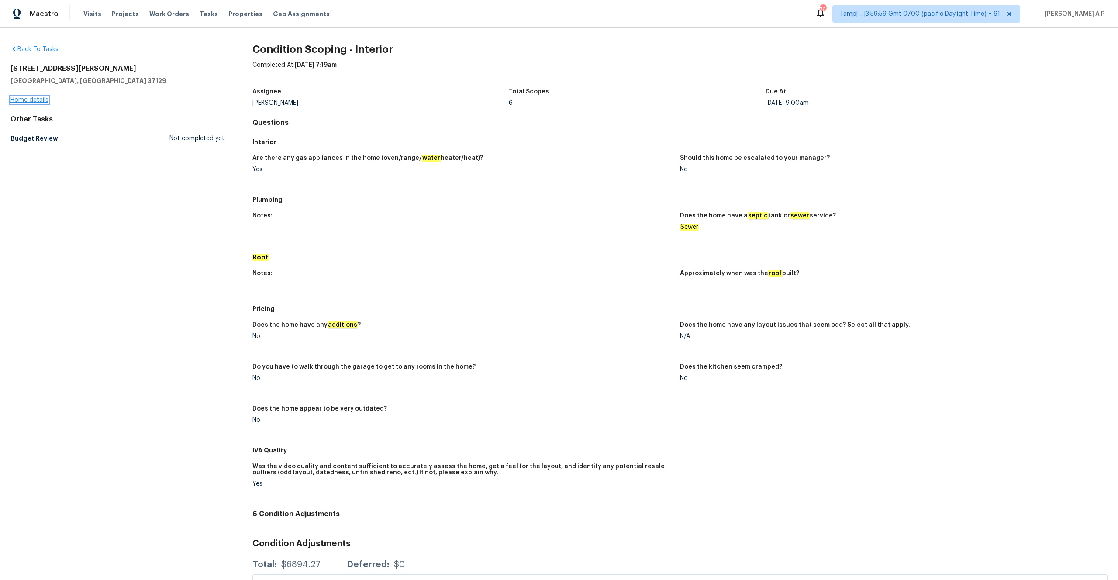
click at [41, 100] on link "Home details" at bounding box center [29, 100] width 38 height 6
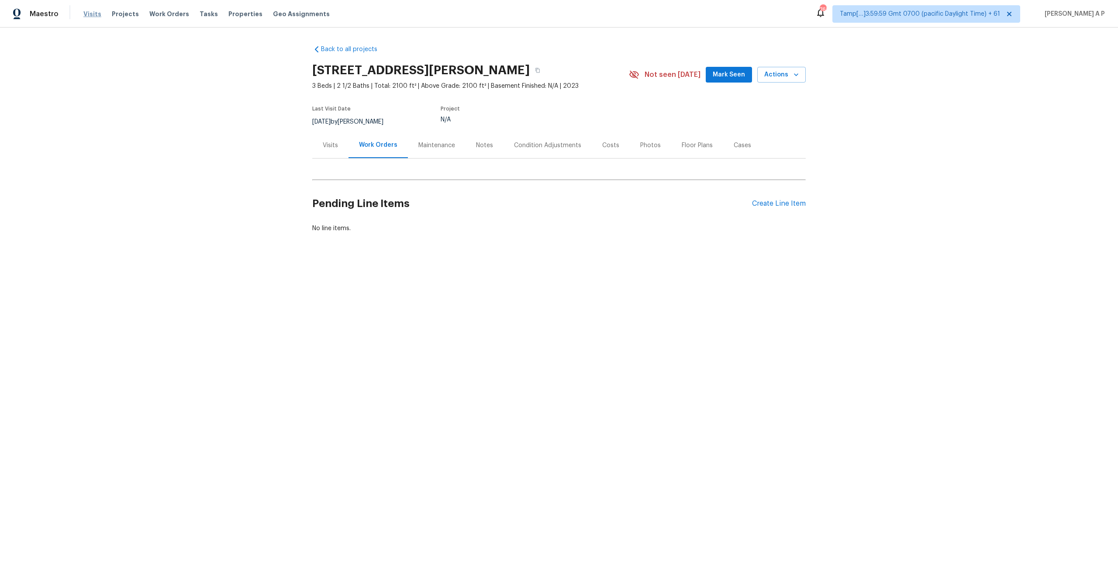
click at [92, 10] on span "Visits" at bounding box center [92, 14] width 18 height 9
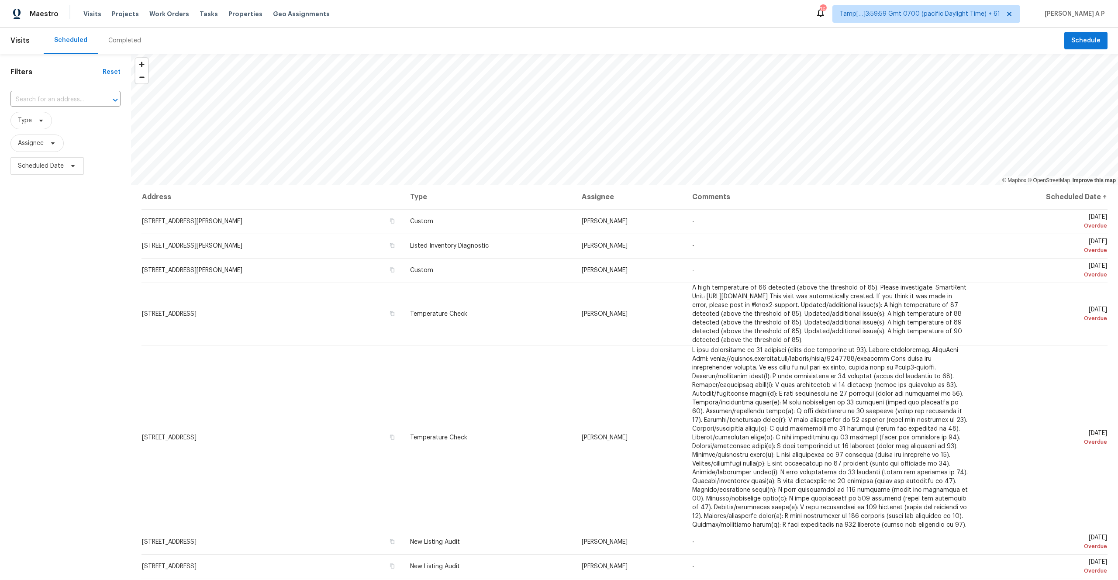
click at [119, 45] on div "Completed" at bounding box center [125, 41] width 54 height 26
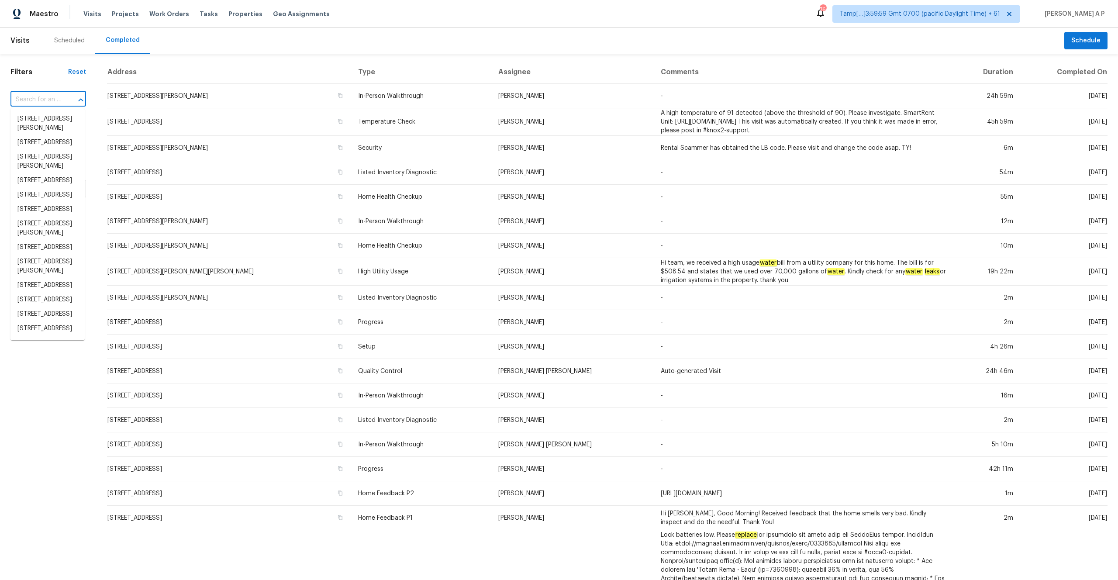
click at [51, 99] on input "text" at bounding box center [35, 100] width 51 height 14
paste input "3617 Anthony Ave, Murfreesboro, TN 37129"
type input "3617 Anthony Ave, Murfreesboro, TN 37129"
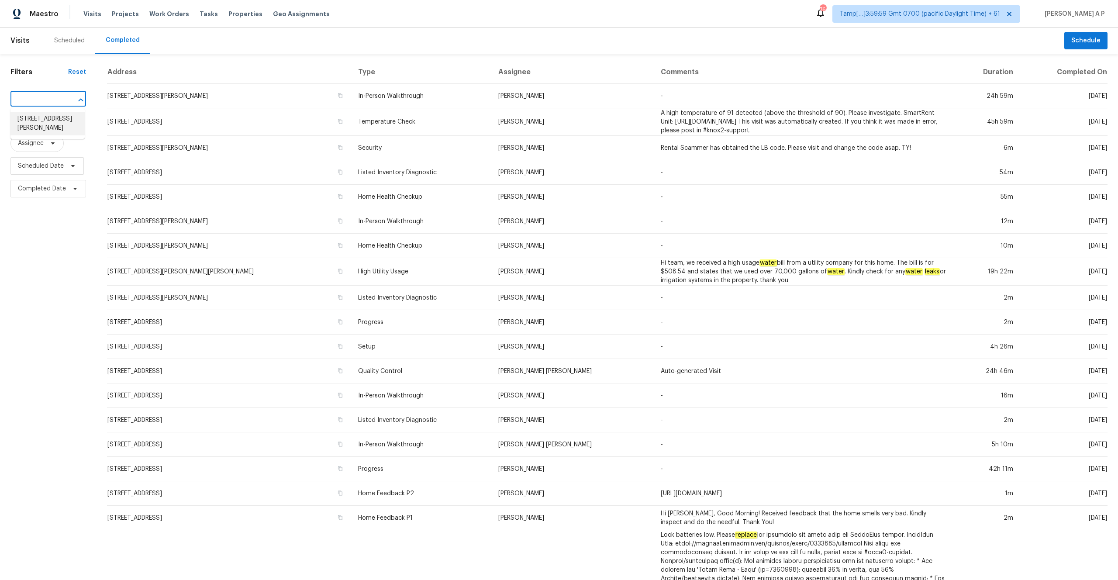
click at [48, 126] on li "3617 Anthony Ave, Murfreesboro, TN 37129" at bounding box center [47, 124] width 74 height 24
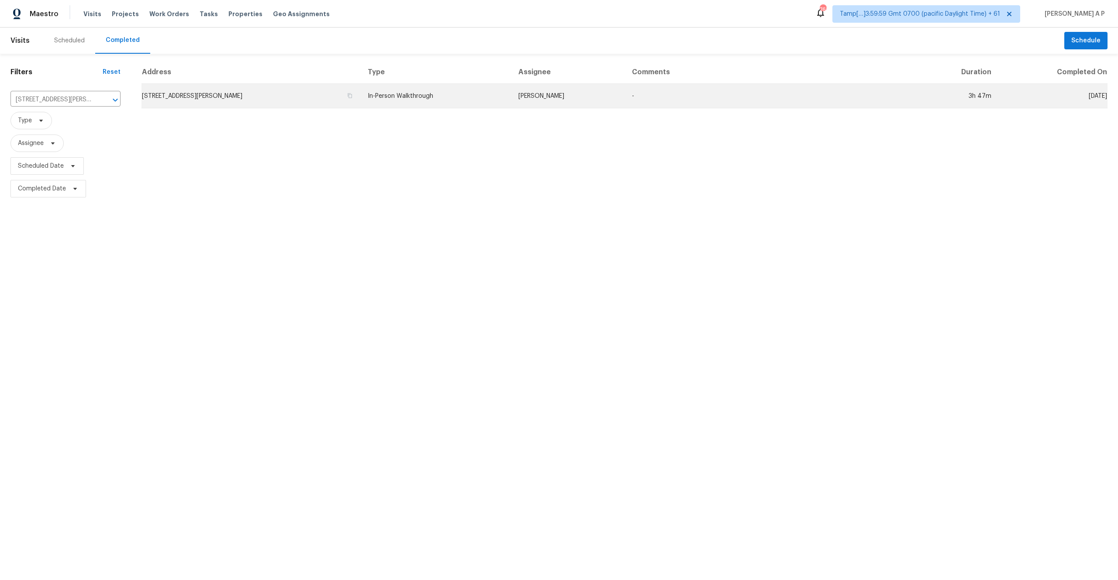
click at [243, 96] on td "3617 Anthony Ave, Murfreesboro, TN 37129" at bounding box center [250, 96] width 219 height 24
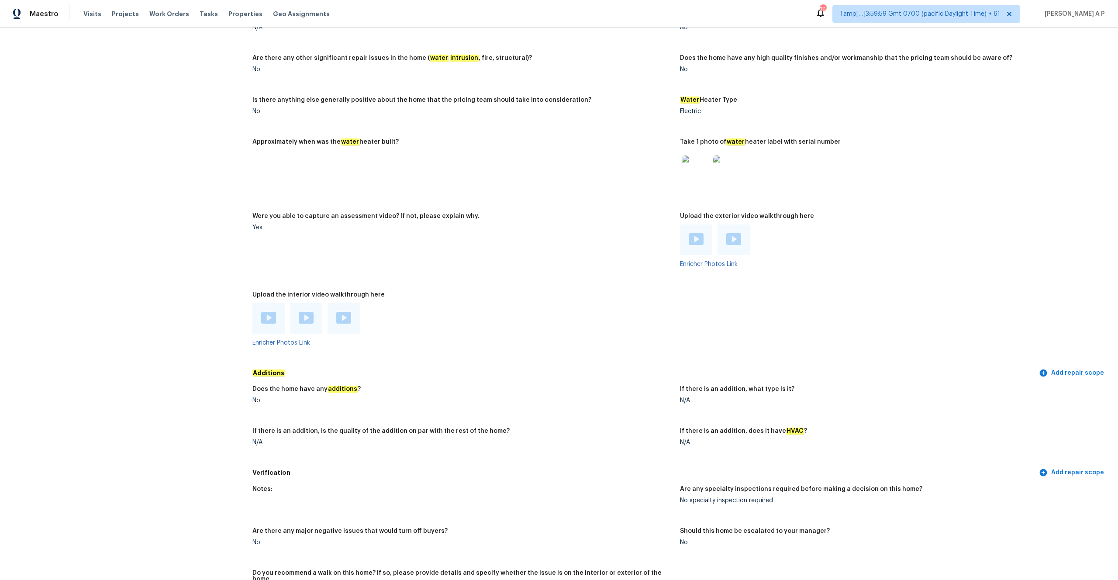
scroll to position [1826, 0]
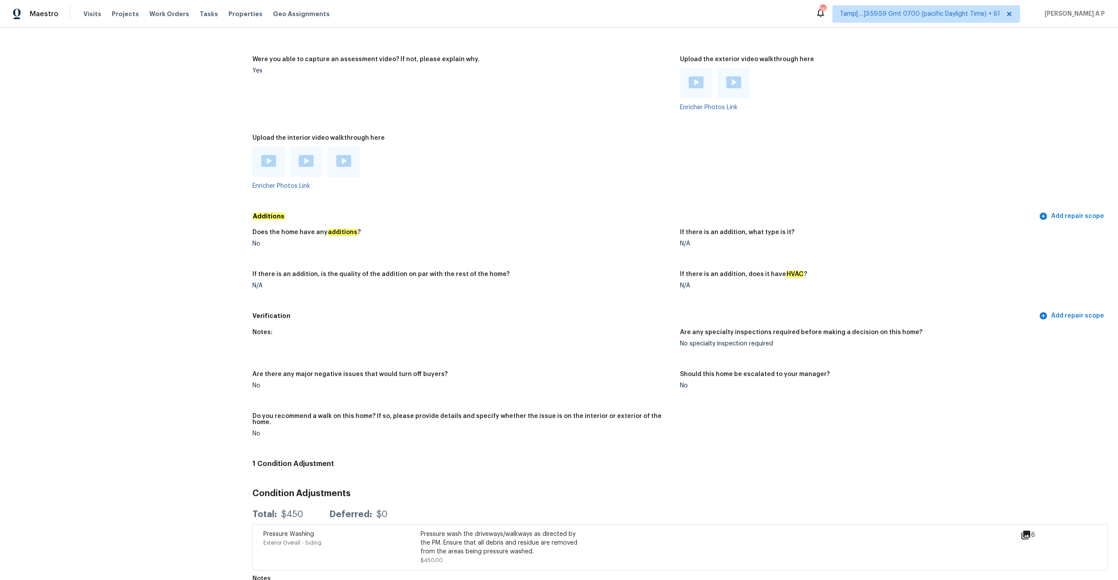
click at [274, 155] on img at bounding box center [268, 161] width 15 height 12
click at [307, 157] on img at bounding box center [306, 161] width 15 height 12
click at [344, 155] on img at bounding box center [343, 161] width 15 height 12
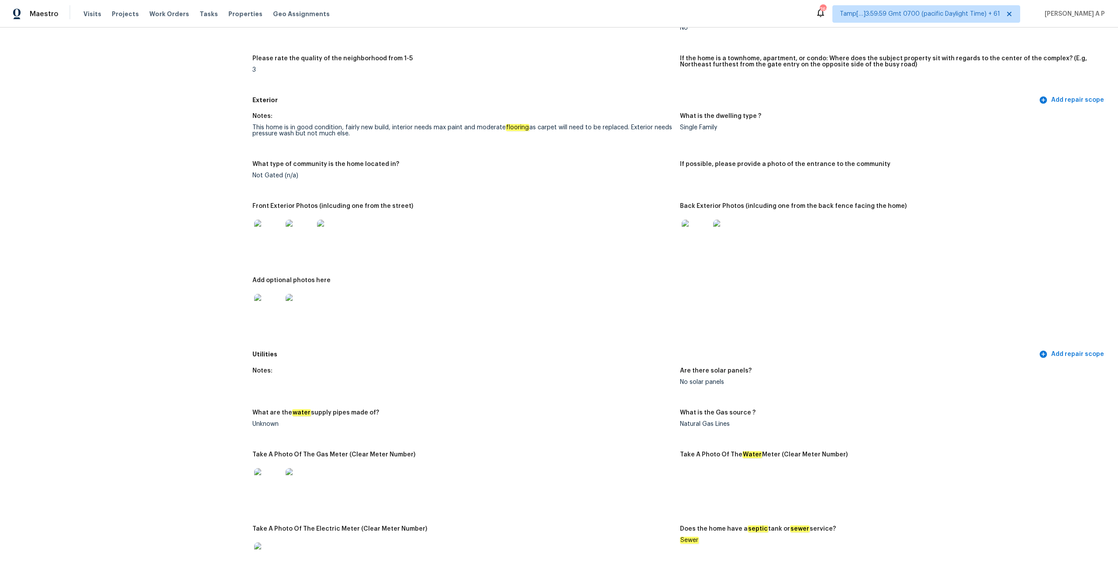
scroll to position [0, 0]
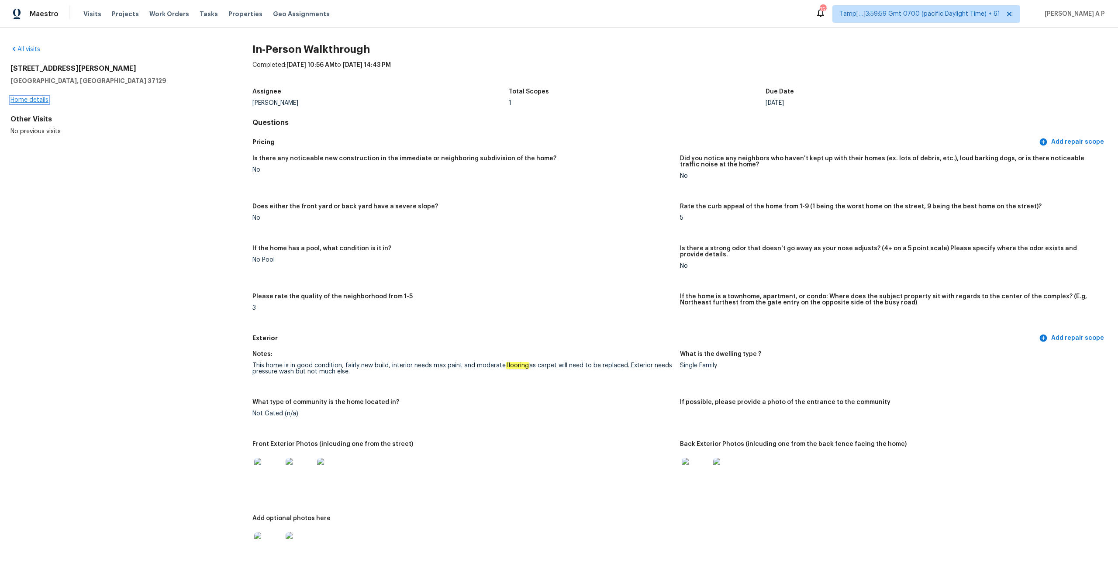
click at [38, 102] on link "Home details" at bounding box center [29, 100] width 38 height 6
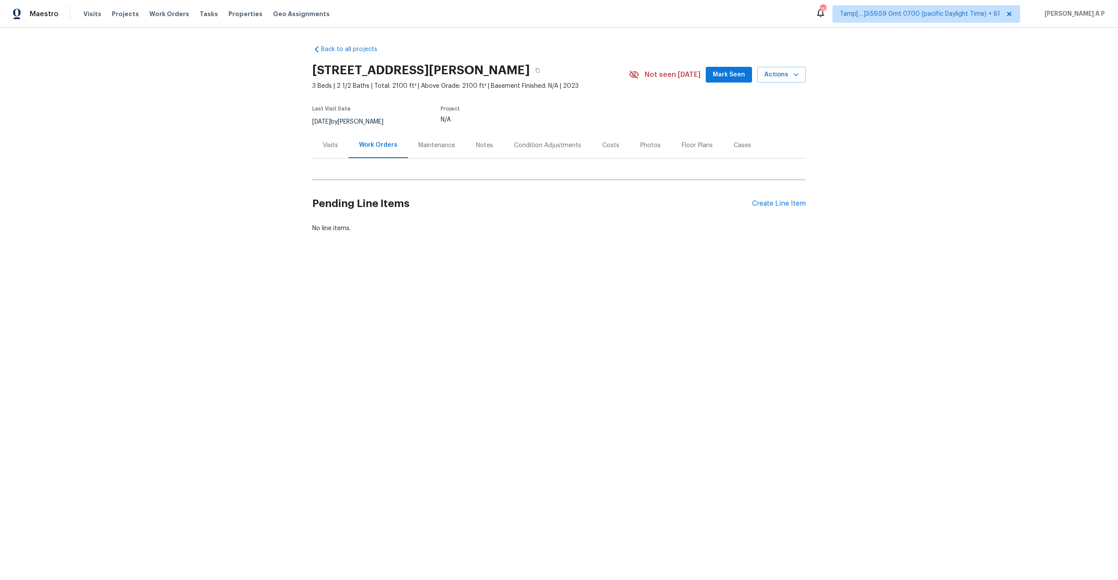
click at [563, 145] on div "Condition Adjustments" at bounding box center [547, 145] width 67 height 9
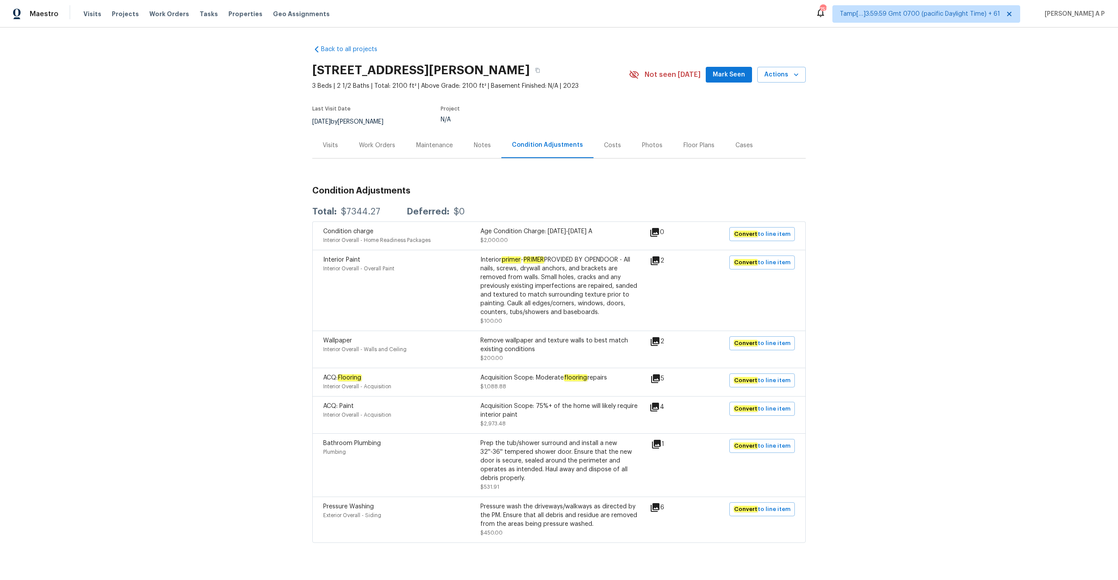
scroll to position [15, 0]
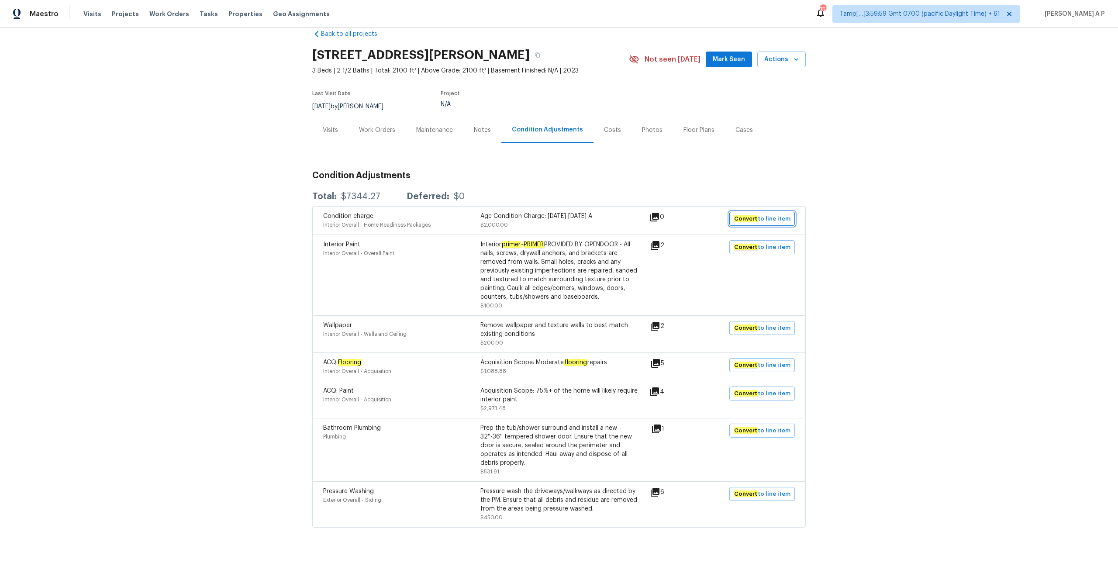
click at [769, 215] on span "Convert to line item" at bounding box center [762, 219] width 57 height 10
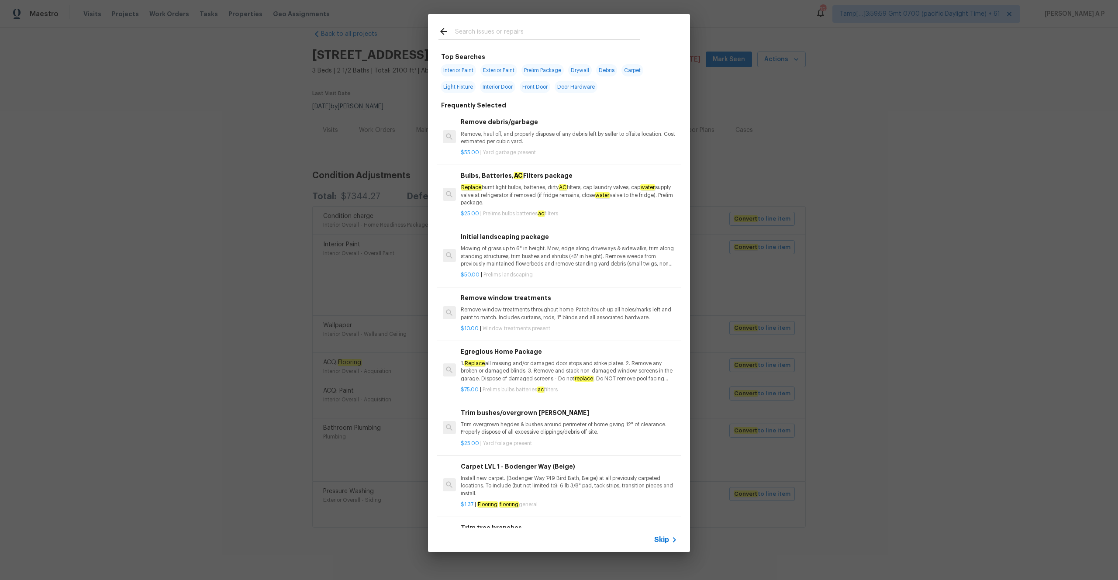
click at [671, 539] on icon at bounding box center [674, 539] width 10 height 10
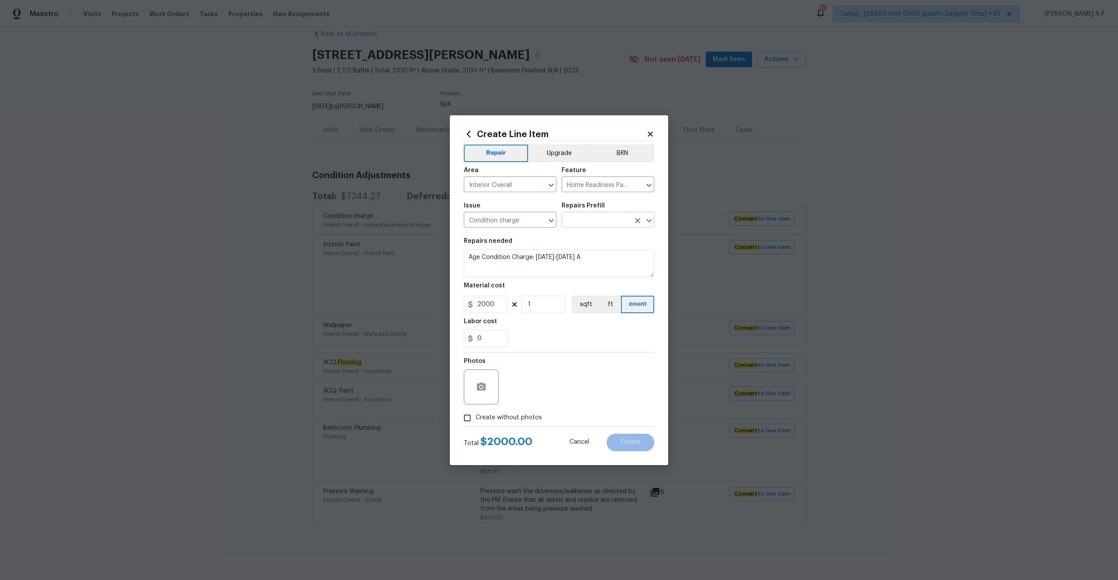
click at [627, 221] on input "text" at bounding box center [596, 221] width 68 height 14
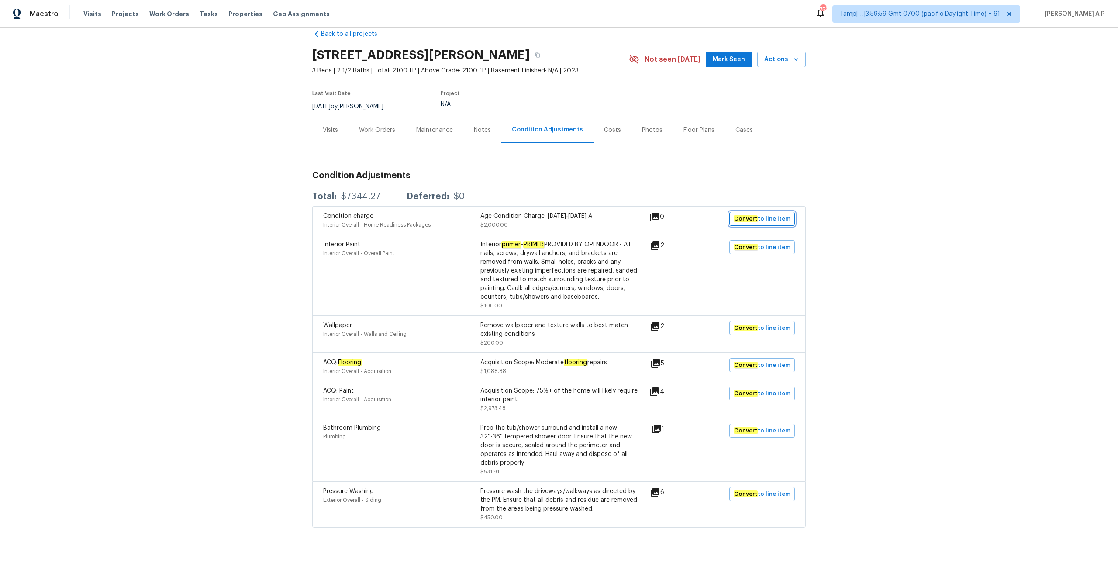
click at [781, 219] on span "Convert to line item" at bounding box center [762, 219] width 57 height 10
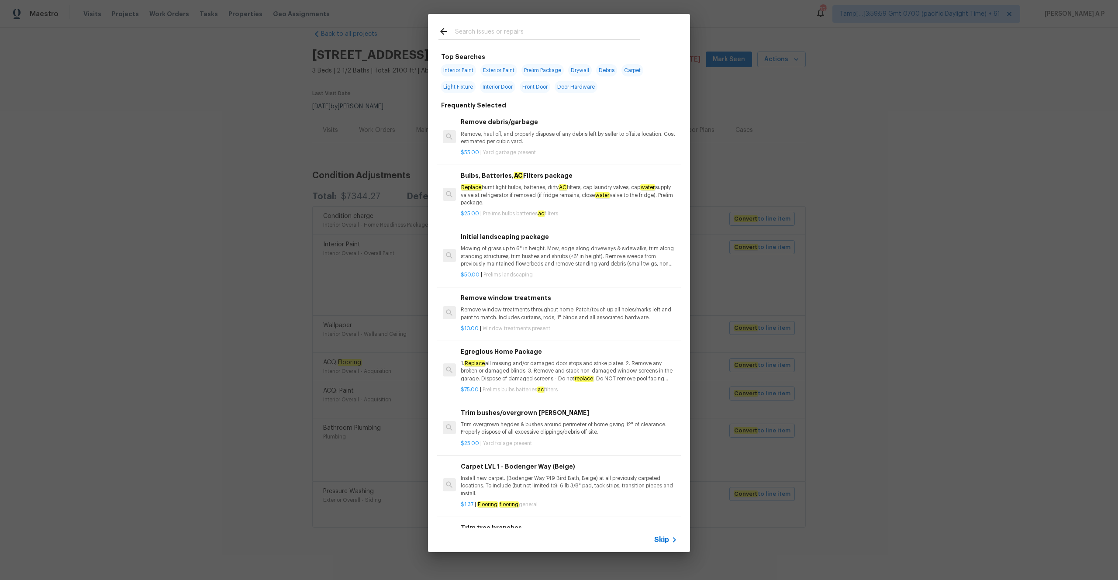
click at [666, 546] on div "Skip" at bounding box center [559, 539] width 262 height 24
click at [666, 544] on span "Skip" at bounding box center [661, 539] width 15 height 9
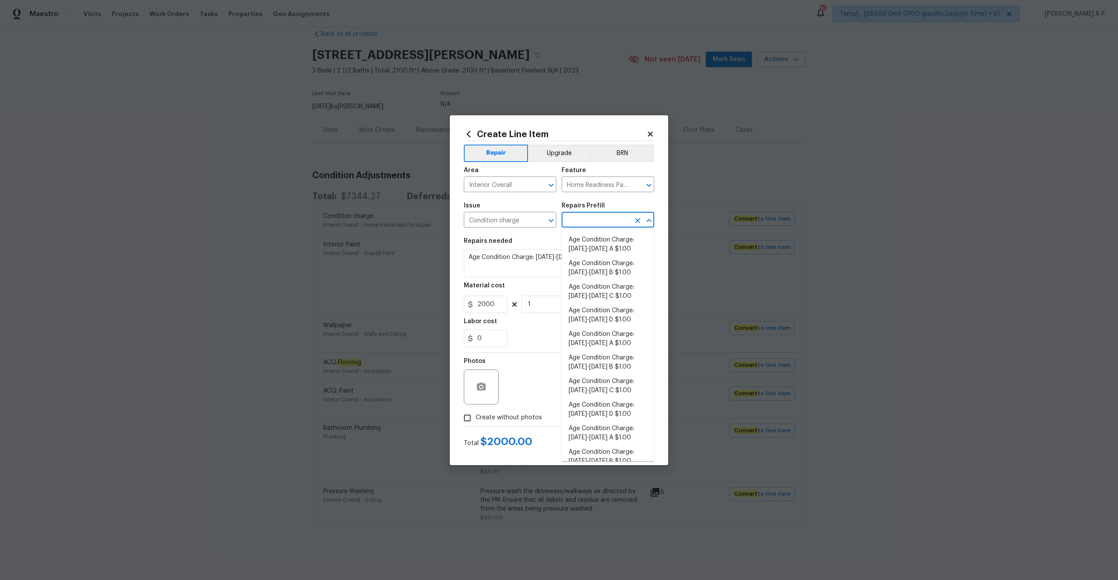
click at [623, 225] on input "text" at bounding box center [596, 221] width 68 height 14
click at [604, 203] on div "Repairs Prefill" at bounding box center [608, 208] width 93 height 11
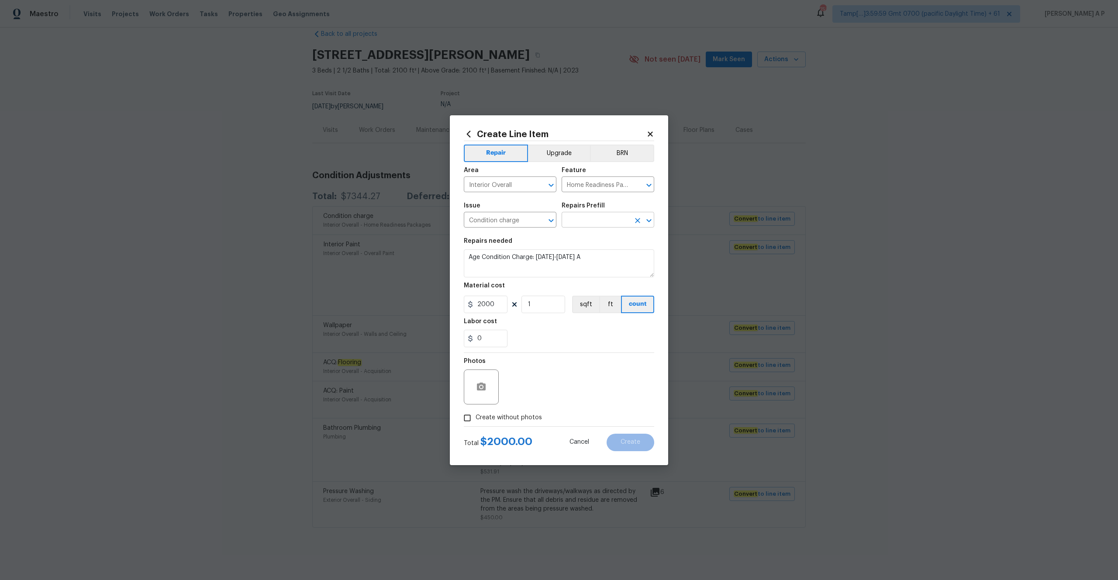
click at [603, 215] on input "text" at bounding box center [596, 221] width 68 height 14
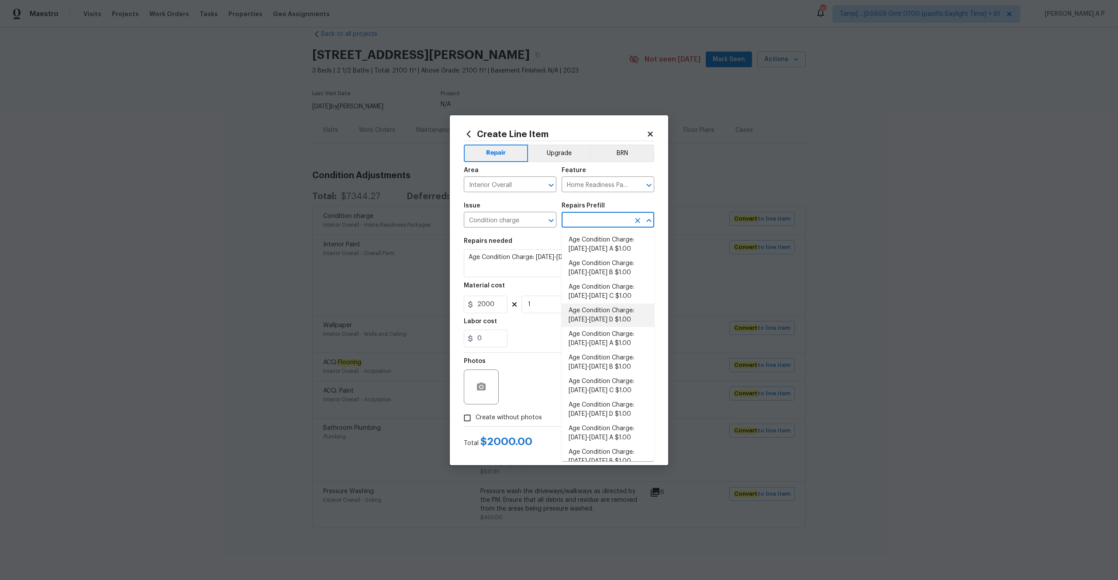
scroll to position [190, 0]
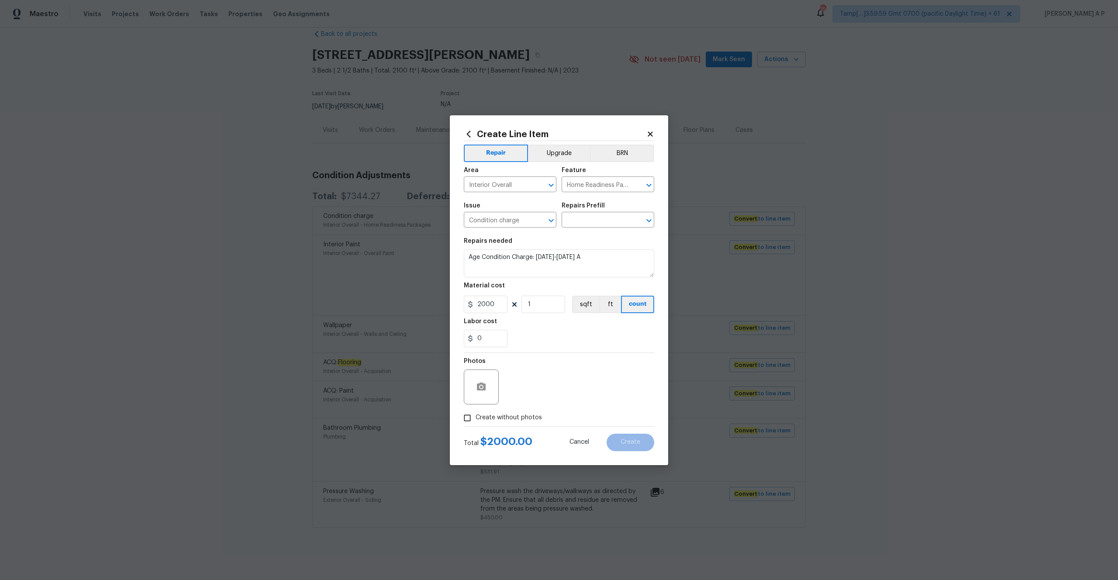
click at [651, 136] on icon at bounding box center [650, 134] width 8 height 8
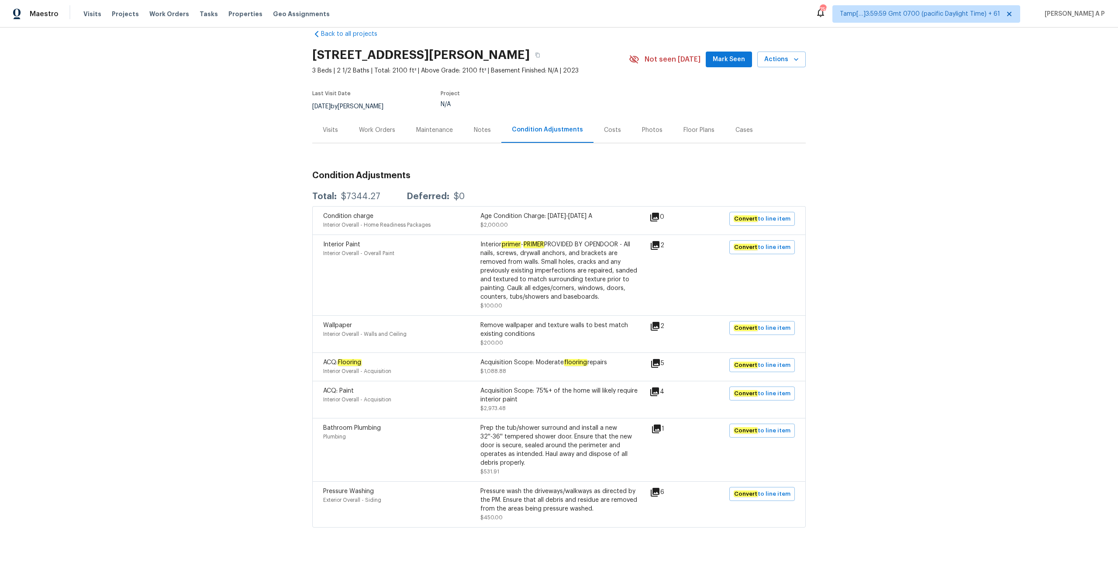
scroll to position [0, 0]
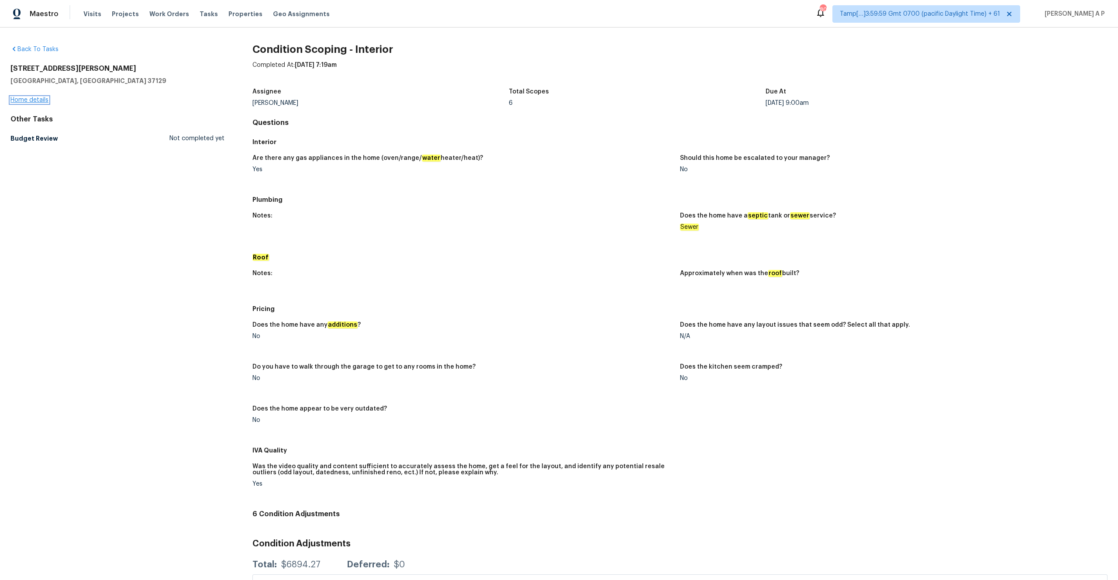
click at [38, 99] on link "Home details" at bounding box center [29, 100] width 38 height 6
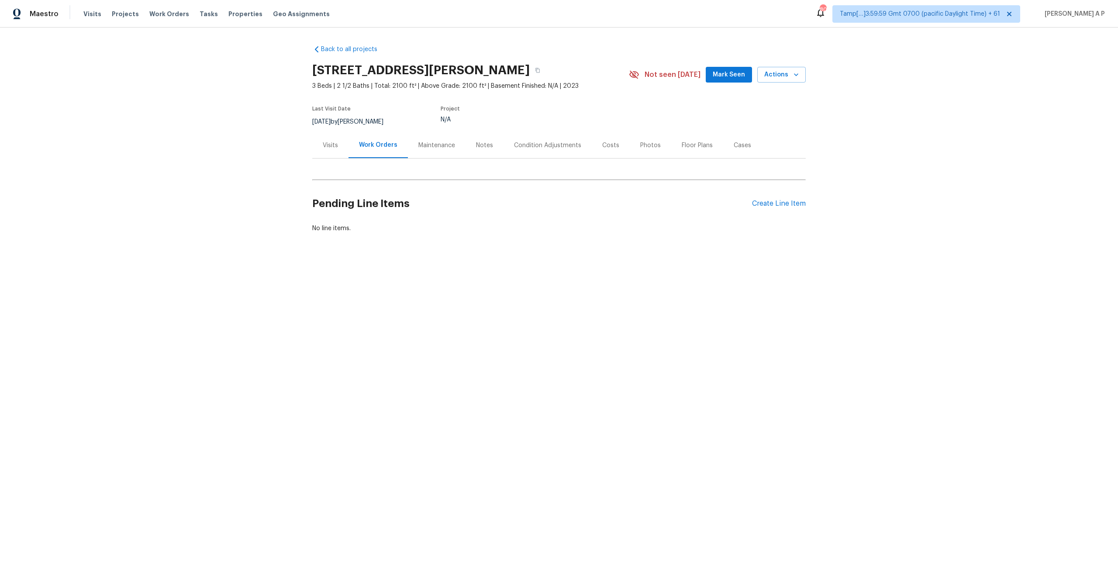
click at [536, 143] on div "Condition Adjustments" at bounding box center [547, 145] width 67 height 9
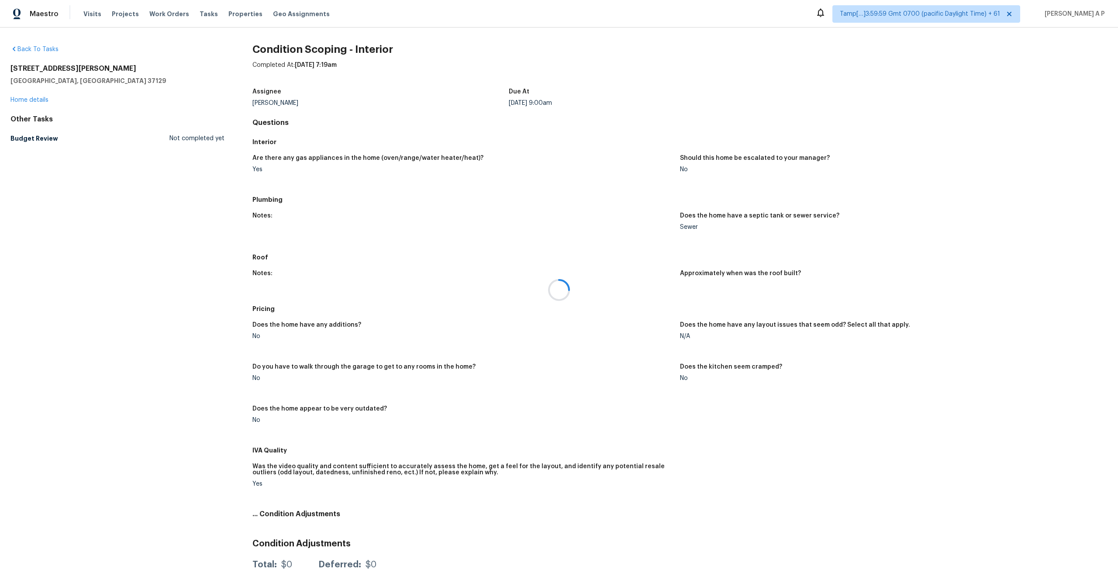
click at [90, 17] on div at bounding box center [559, 290] width 1118 height 580
click at [91, 12] on div at bounding box center [559, 290] width 1118 height 580
click at [90, 16] on span "Visits" at bounding box center [92, 14] width 18 height 9
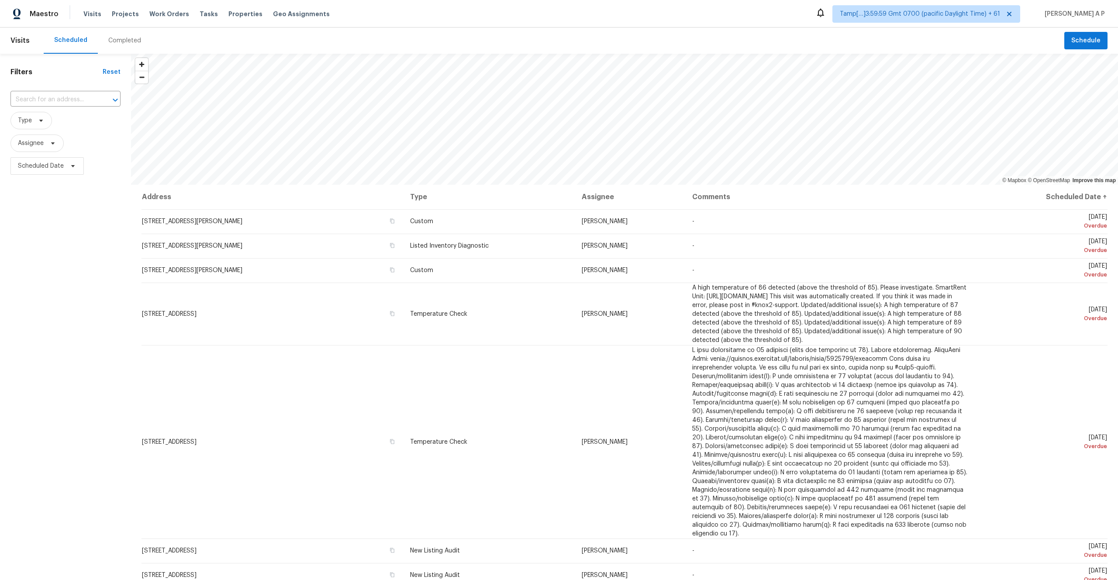
click at [114, 41] on div "Completed" at bounding box center [124, 40] width 33 height 9
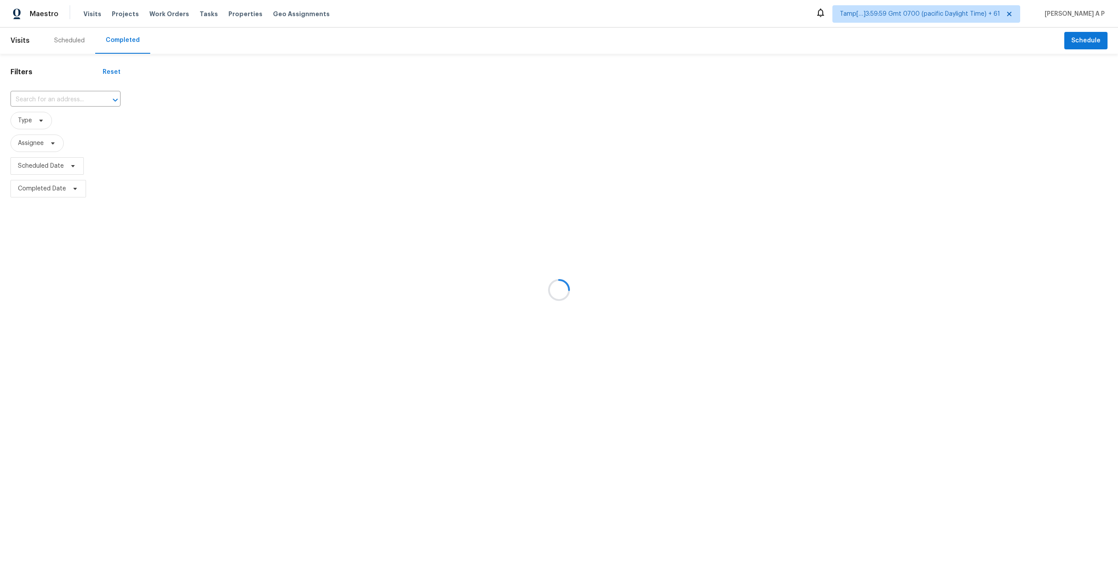
click at [70, 101] on div at bounding box center [559, 290] width 1118 height 580
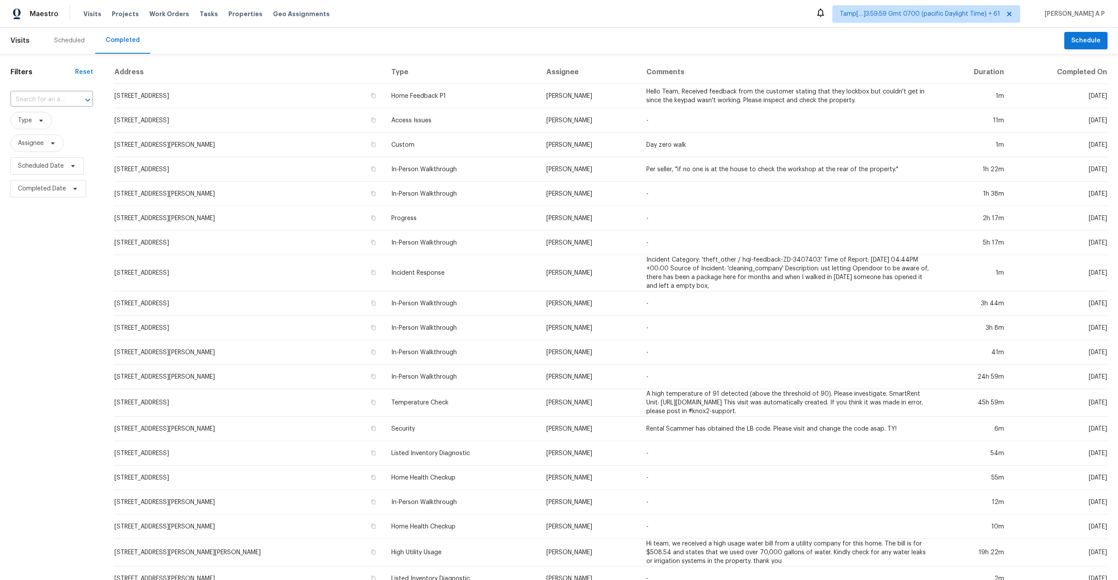
click at [70, 98] on div at bounding box center [81, 100] width 23 height 12
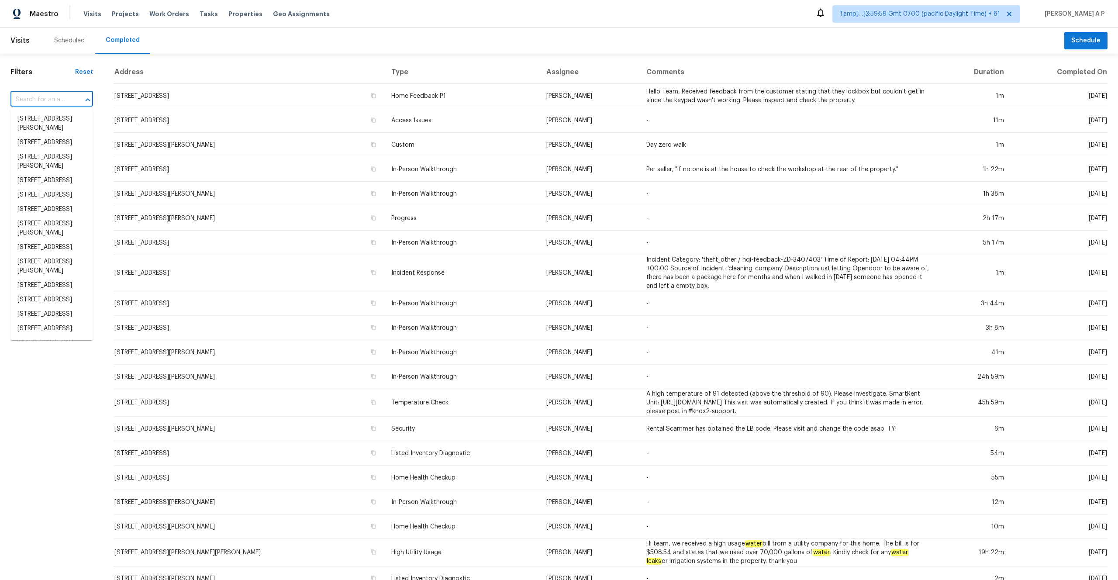
paste input "[STREET_ADDRESS][PERSON_NAME]"
type input "[STREET_ADDRESS][PERSON_NAME]"
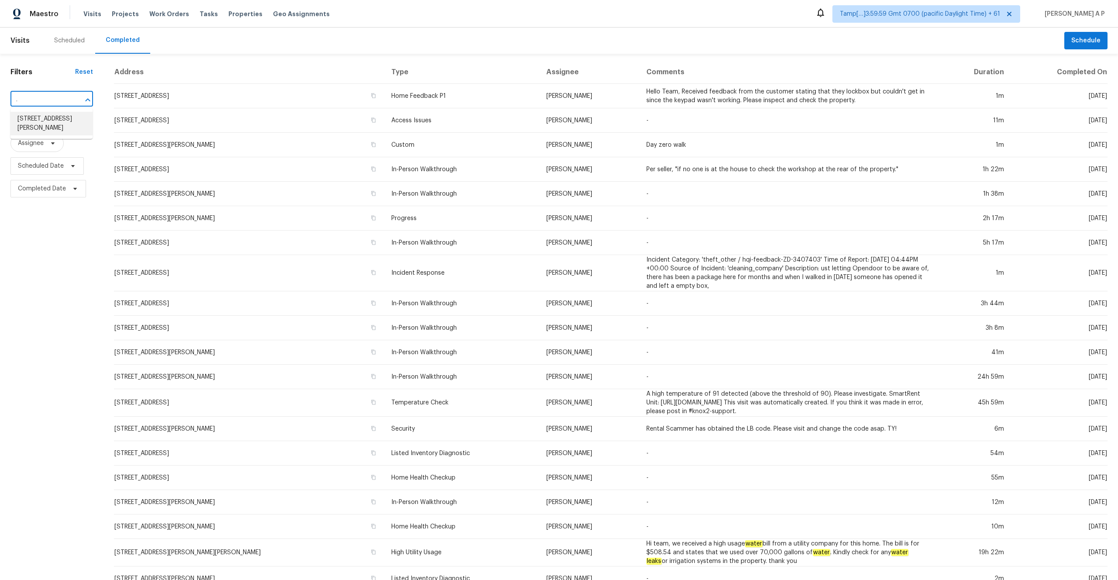
click at [67, 116] on li "[STREET_ADDRESS][PERSON_NAME]" at bounding box center [51, 124] width 82 height 24
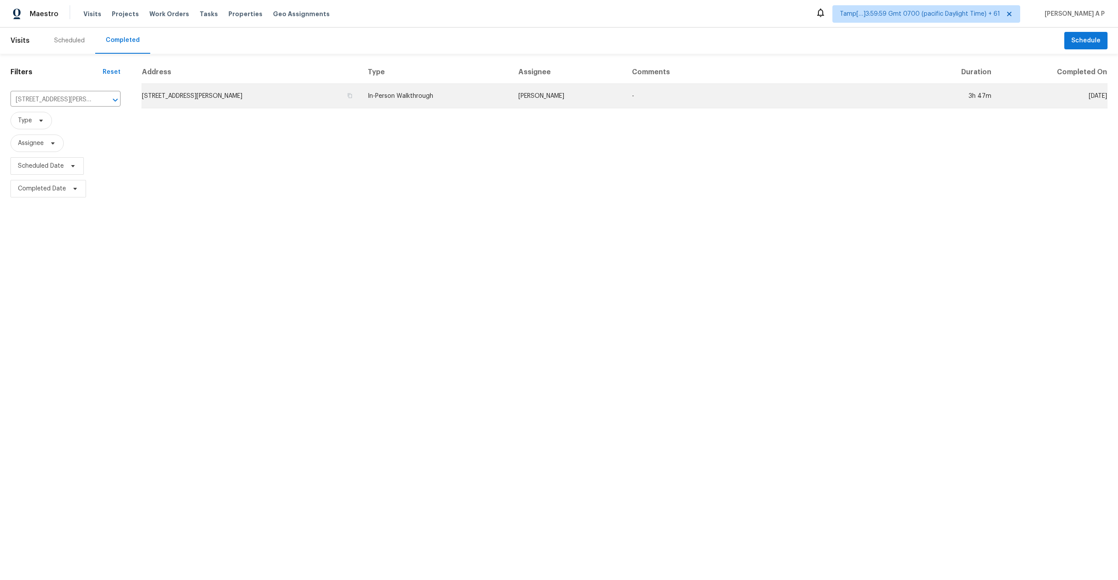
click at [436, 94] on td "In-Person Walkthrough" at bounding box center [436, 96] width 151 height 24
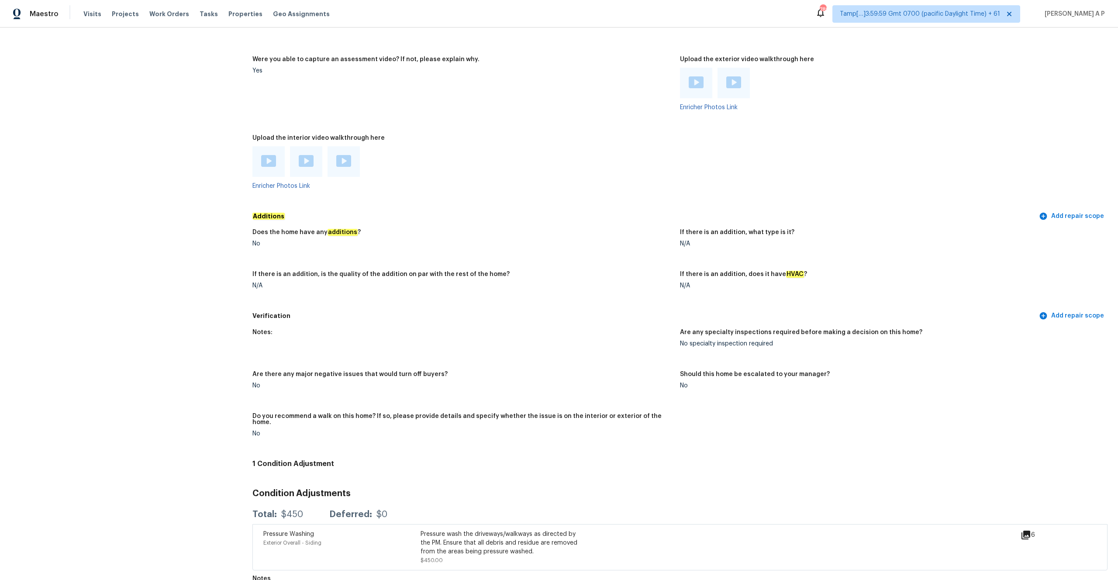
scroll to position [1826, 0]
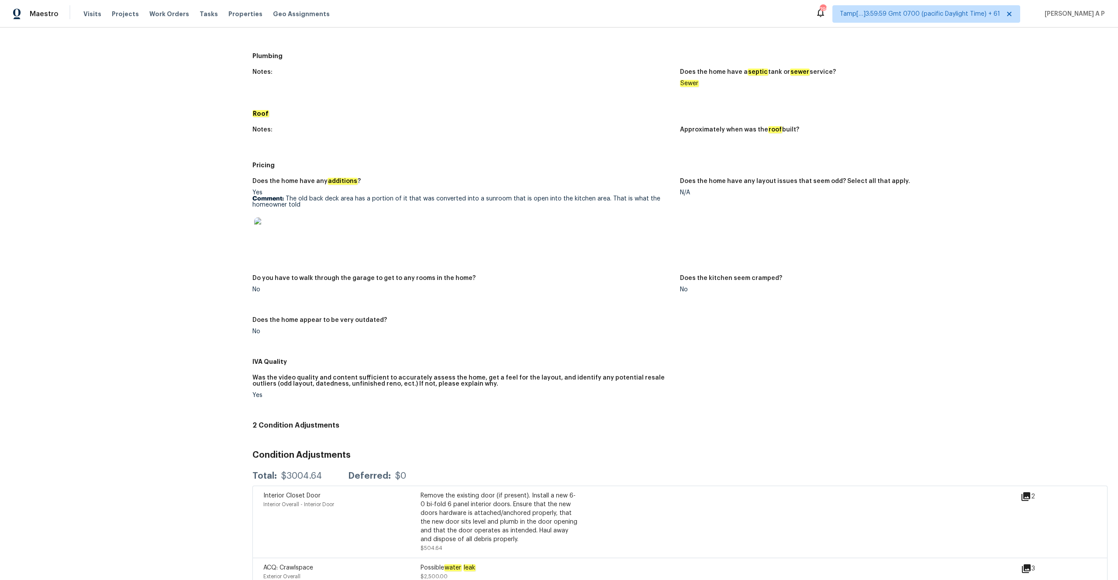
scroll to position [209, 0]
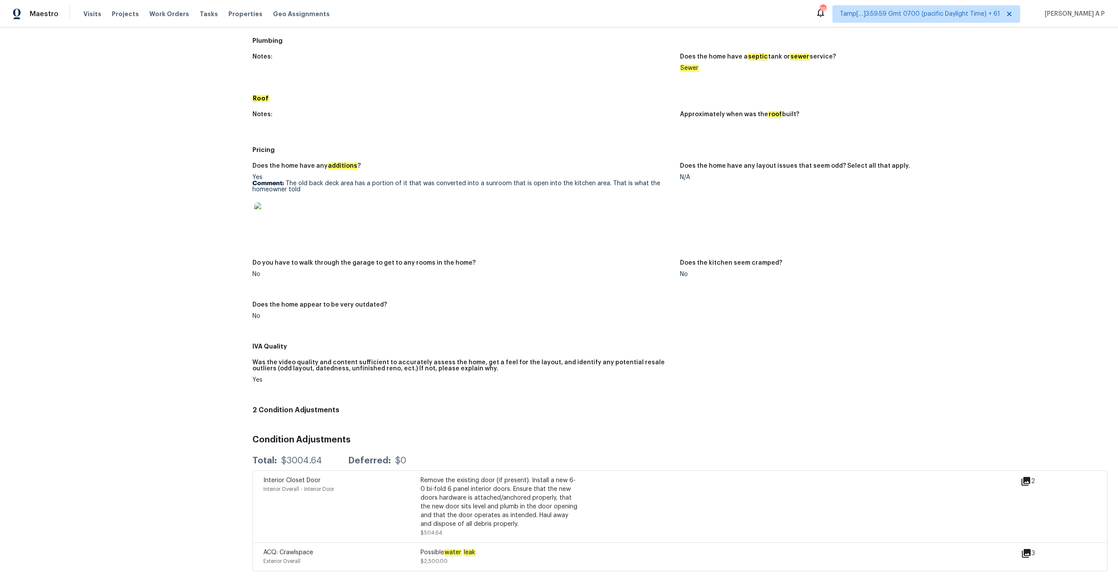
click at [1028, 482] on icon at bounding box center [1025, 481] width 10 height 10
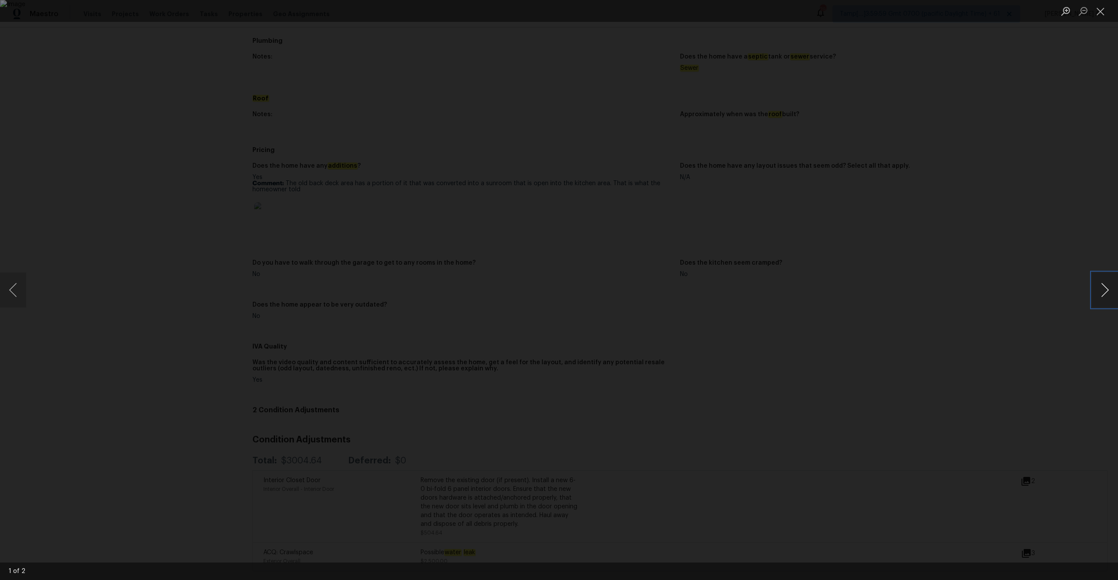
click at [1110, 292] on button "Next image" at bounding box center [1105, 289] width 26 height 35
click at [978, 247] on div "Lightbox" at bounding box center [559, 290] width 1118 height 580
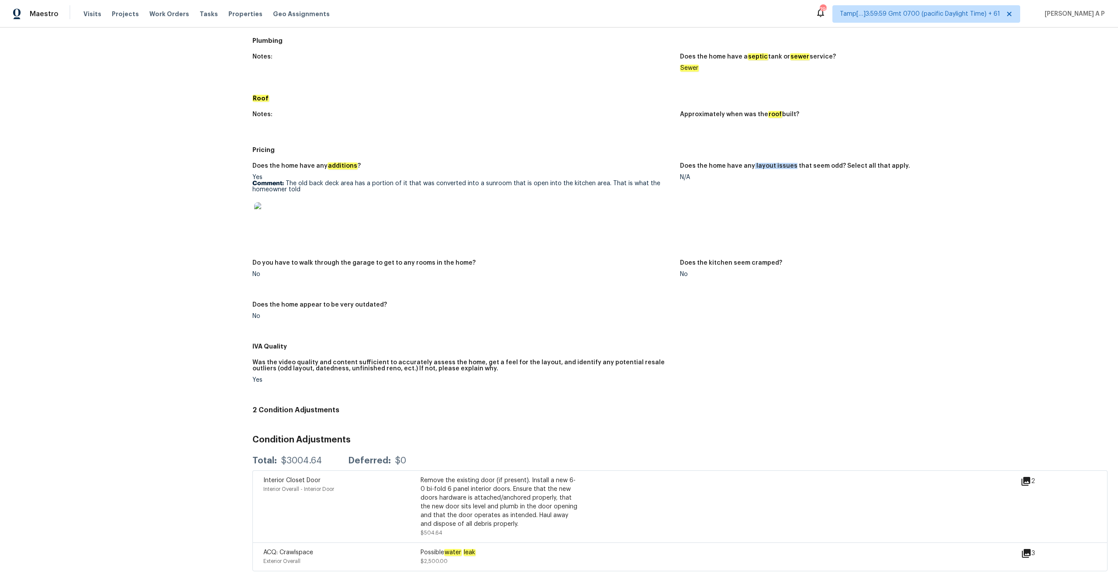
drag, startPoint x: 750, startPoint y: 166, endPoint x: 789, endPoint y: 168, distance: 39.4
click at [789, 168] on h5 "Does the home have any layout issues that seem odd? Select all that apply." at bounding box center [795, 166] width 230 height 6
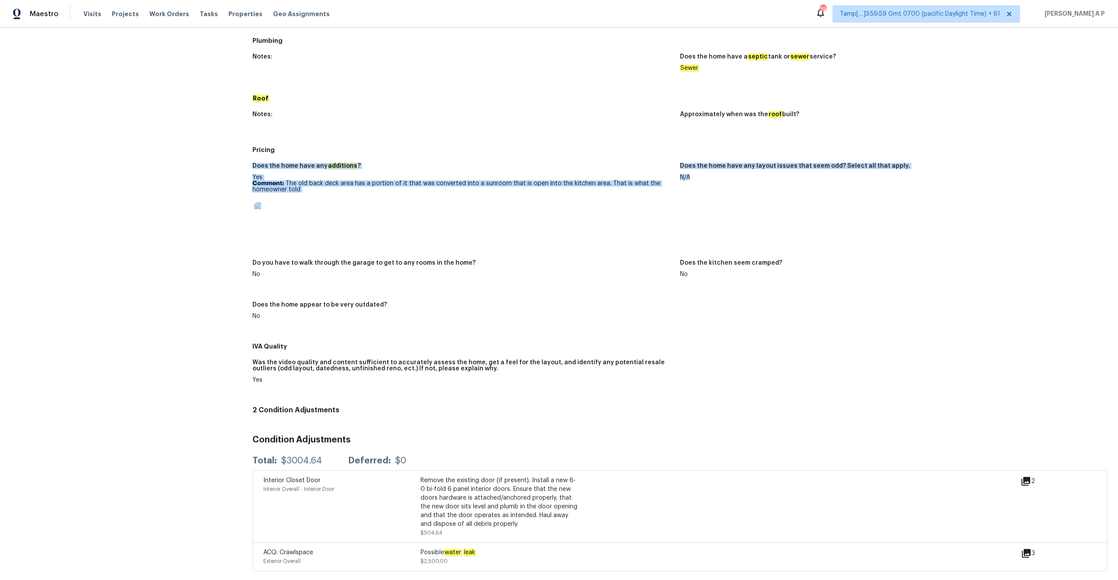
drag, startPoint x: 746, startPoint y: 176, endPoint x: 704, endPoint y: 156, distance: 46.7
click at [704, 156] on div "Pricing Does the home have any additions ? Yes Comment: The old back deck area …" at bounding box center [679, 240] width 855 height 196
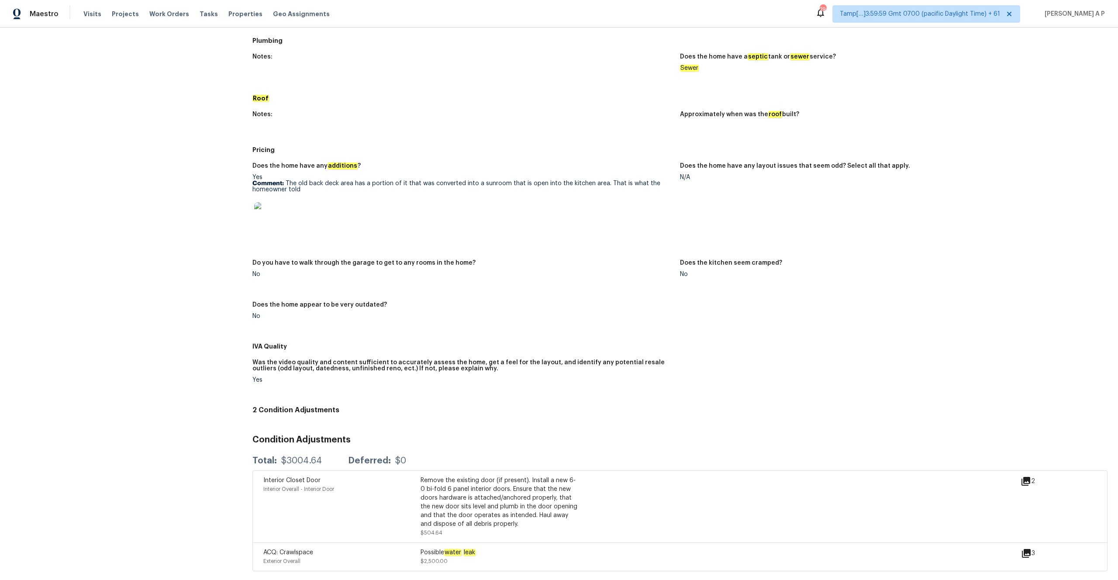
click at [709, 179] on div "N/A" at bounding box center [890, 177] width 420 height 6
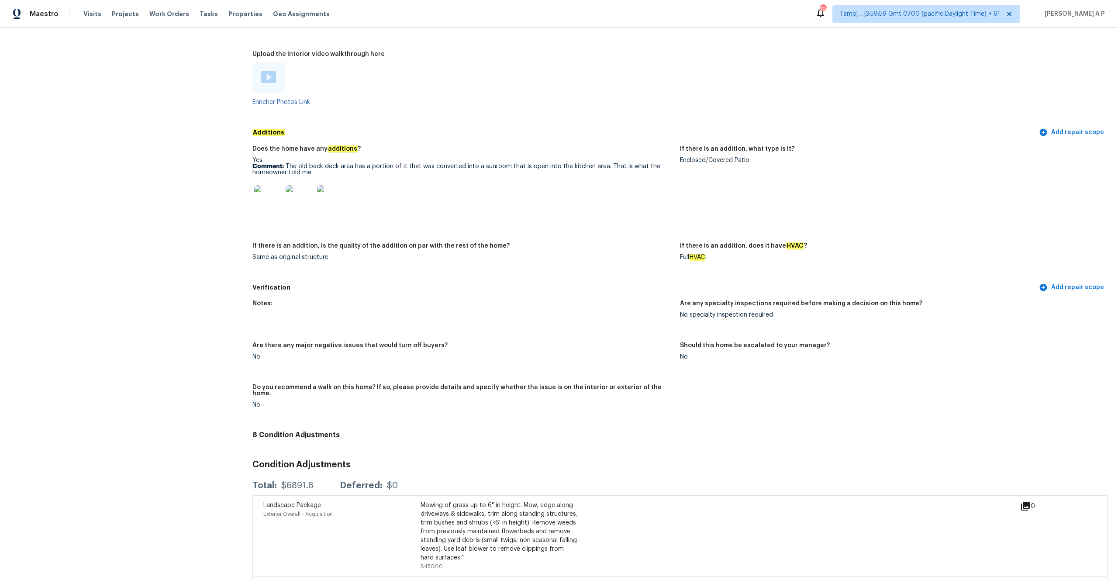
scroll to position [1716, 0]
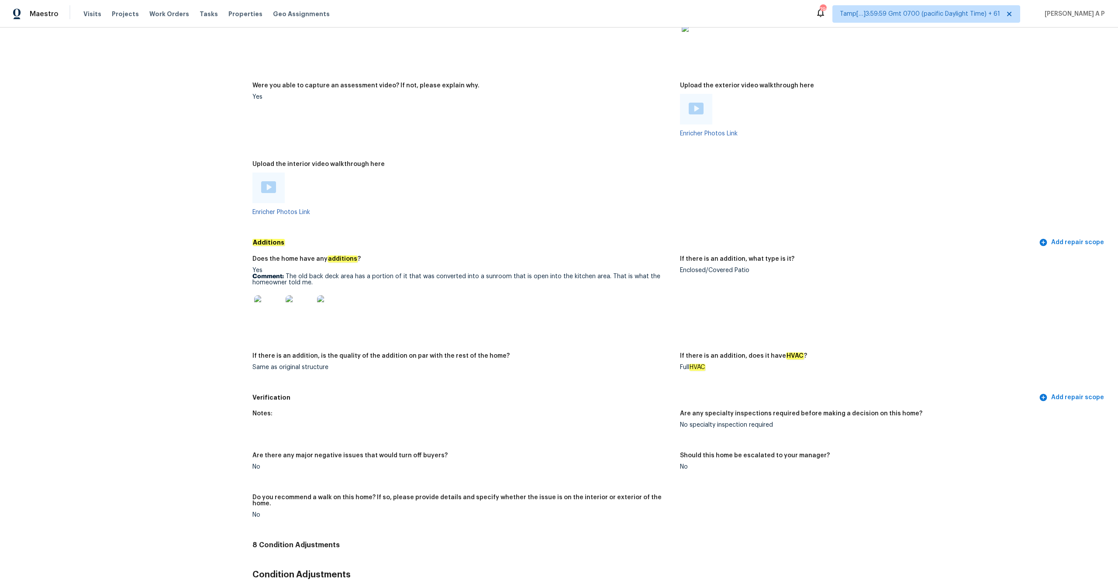
click at [271, 184] on img at bounding box center [268, 187] width 15 height 12
click at [700, 103] on img at bounding box center [696, 109] width 15 height 12
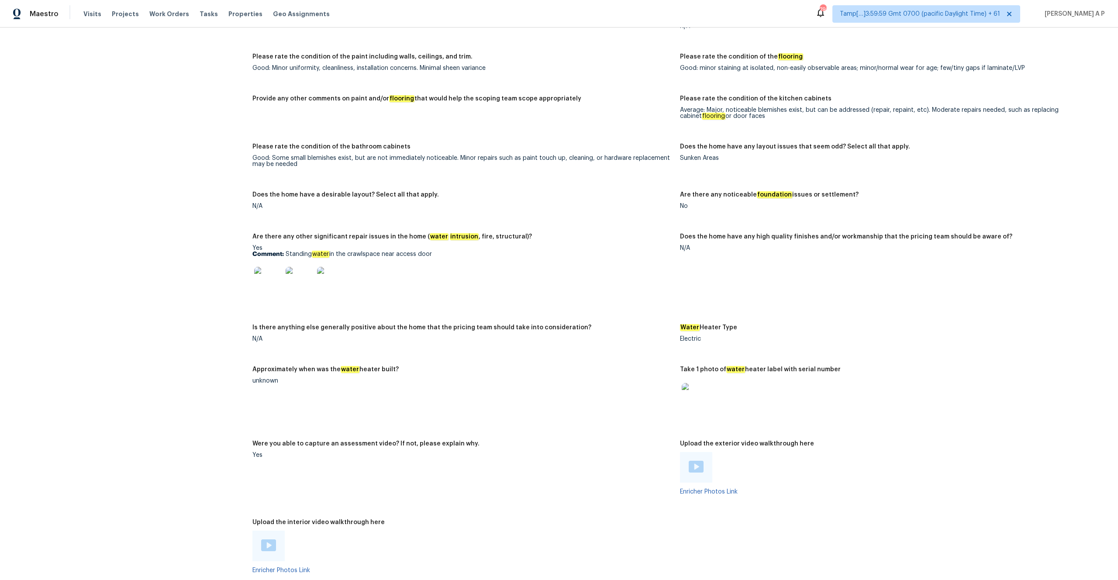
scroll to position [1357, 0]
click at [274, 275] on img at bounding box center [268, 283] width 28 height 28
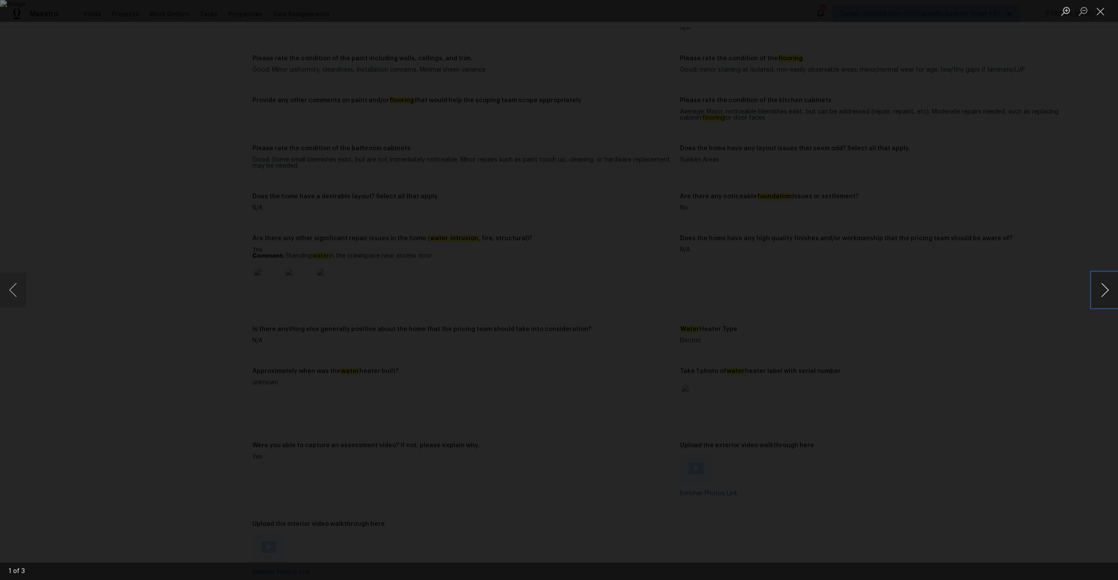
click at [1094, 287] on button "Next image" at bounding box center [1105, 289] width 26 height 35
click at [1095, 287] on button "Next image" at bounding box center [1105, 289] width 26 height 35
click at [1016, 264] on div "Lightbox" at bounding box center [559, 290] width 1118 height 580
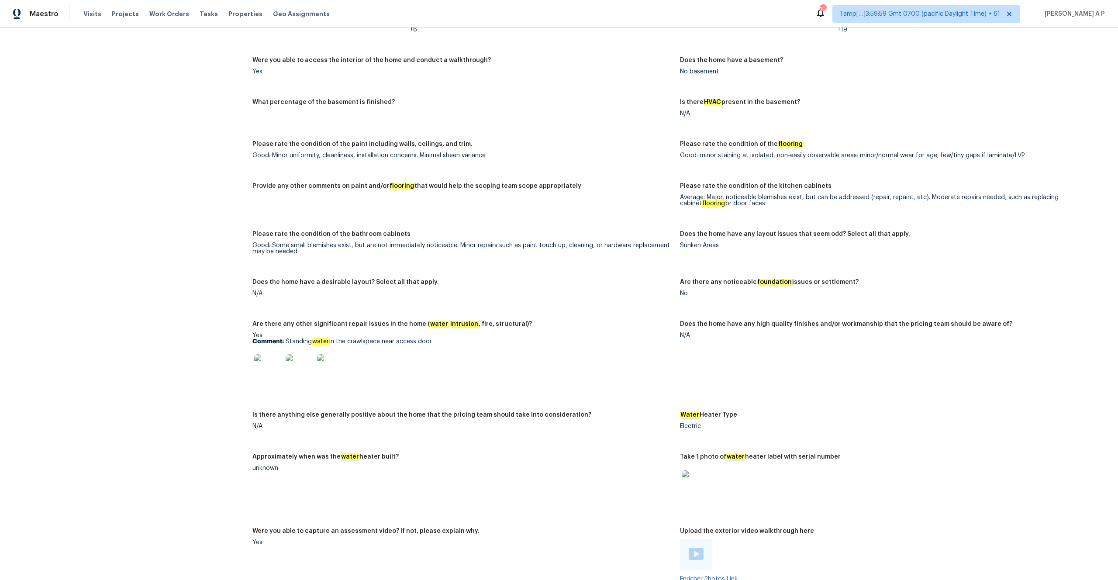
scroll to position [1266, 0]
